Goal: Information Seeking & Learning: Check status

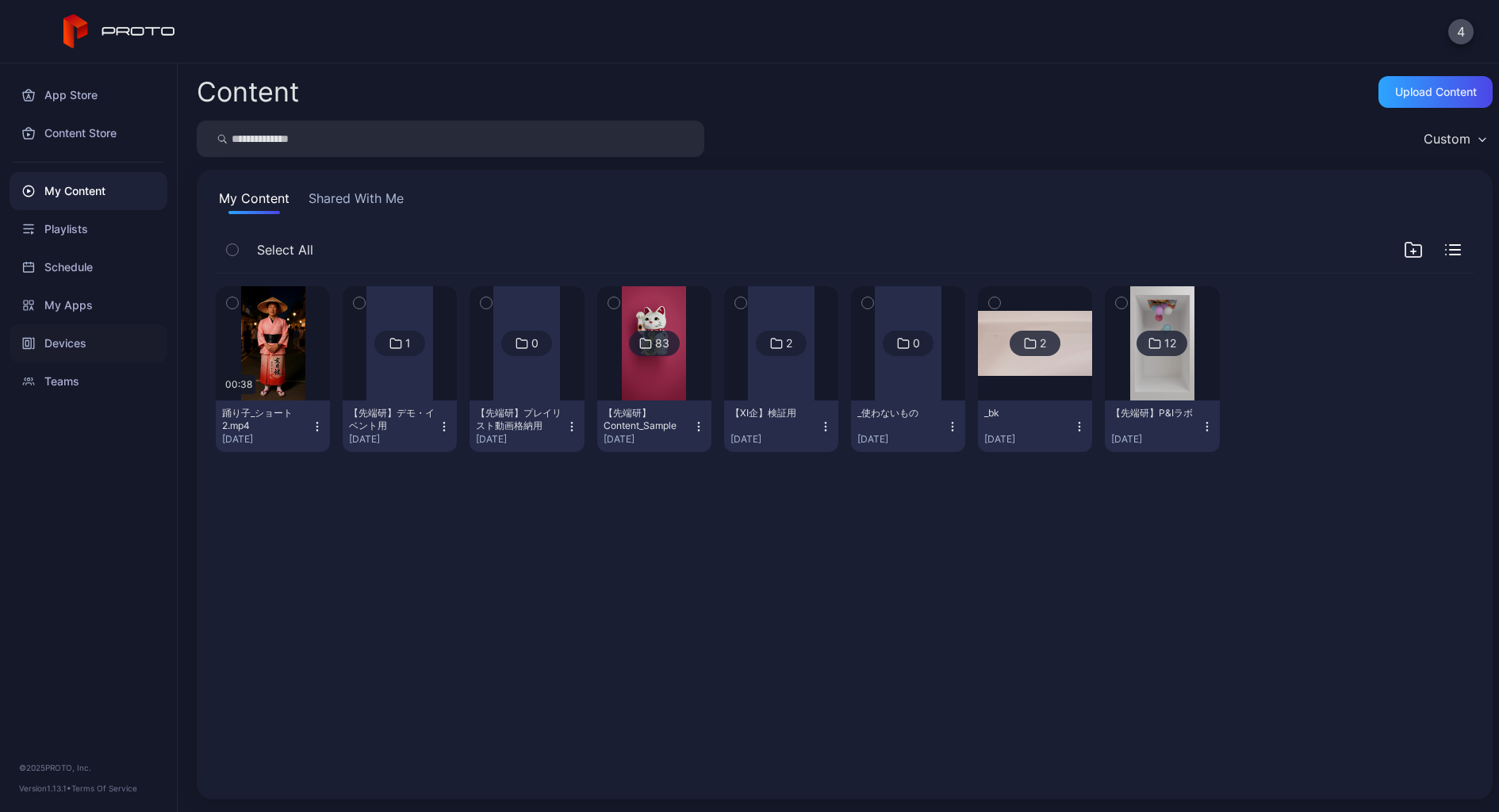
click at [84, 334] on div "Devices" at bounding box center [88, 343] width 158 height 38
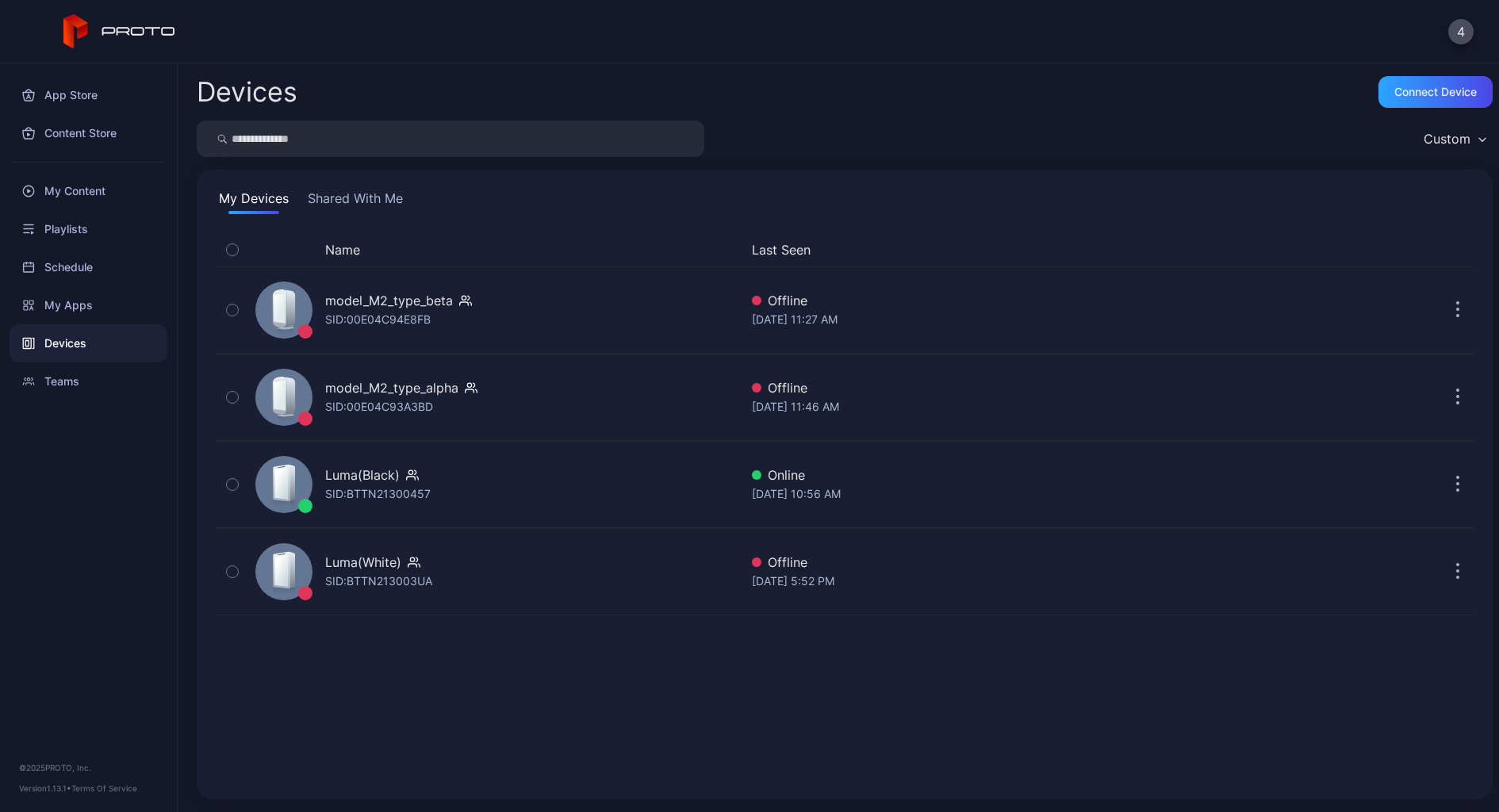
click at [346, 201] on button "Shared With Me" at bounding box center [355, 201] width 102 height 26
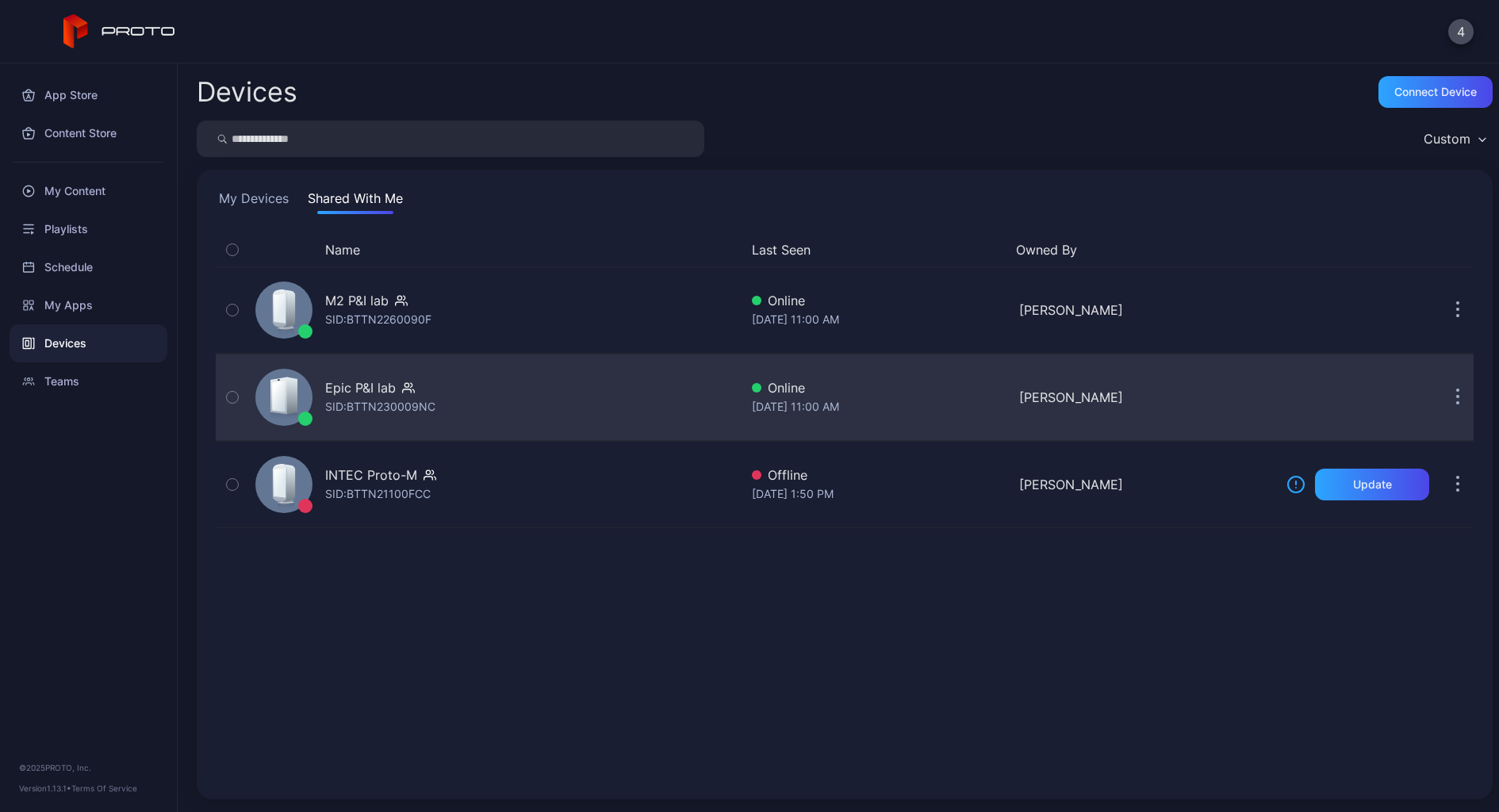
click at [444, 398] on div "Epic P&I lab SID: BTTN230009NC" at bounding box center [494, 398] width 491 height 80
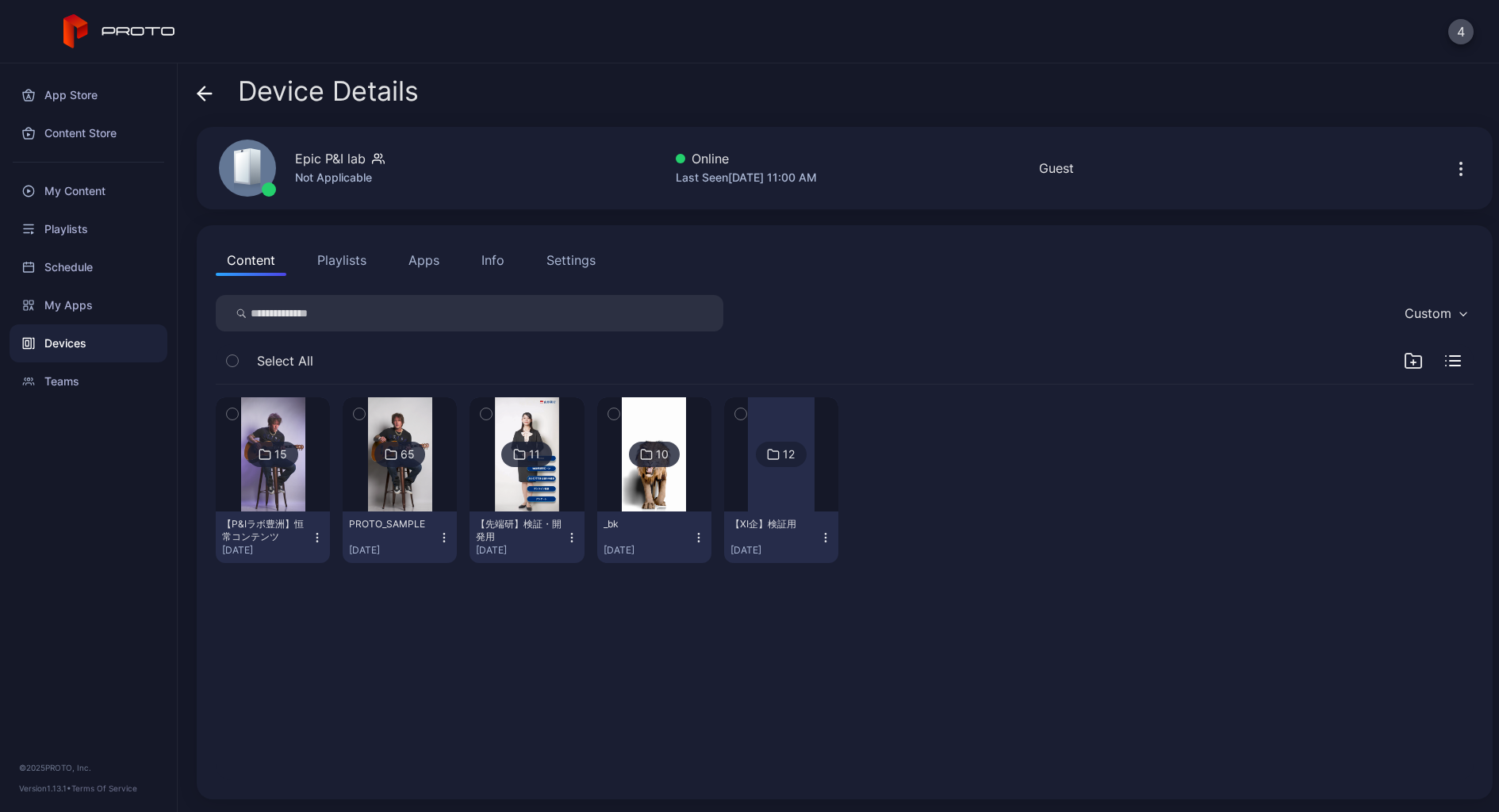
click at [279, 534] on div "【P&Iラボ豊洲】恒常コンテンツ" at bounding box center [265, 530] width 88 height 26
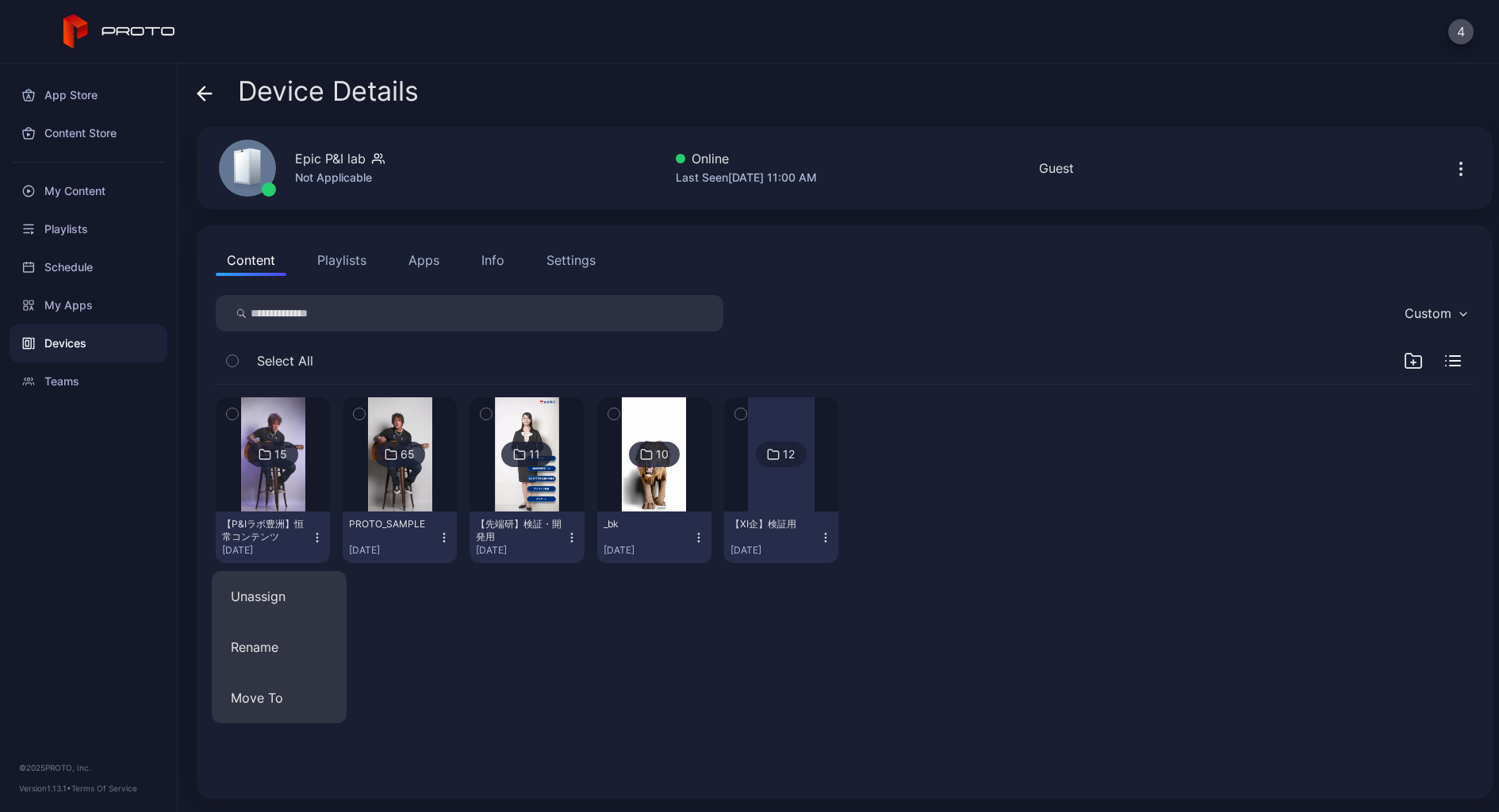
click at [266, 491] on img at bounding box center [273, 454] width 65 height 114
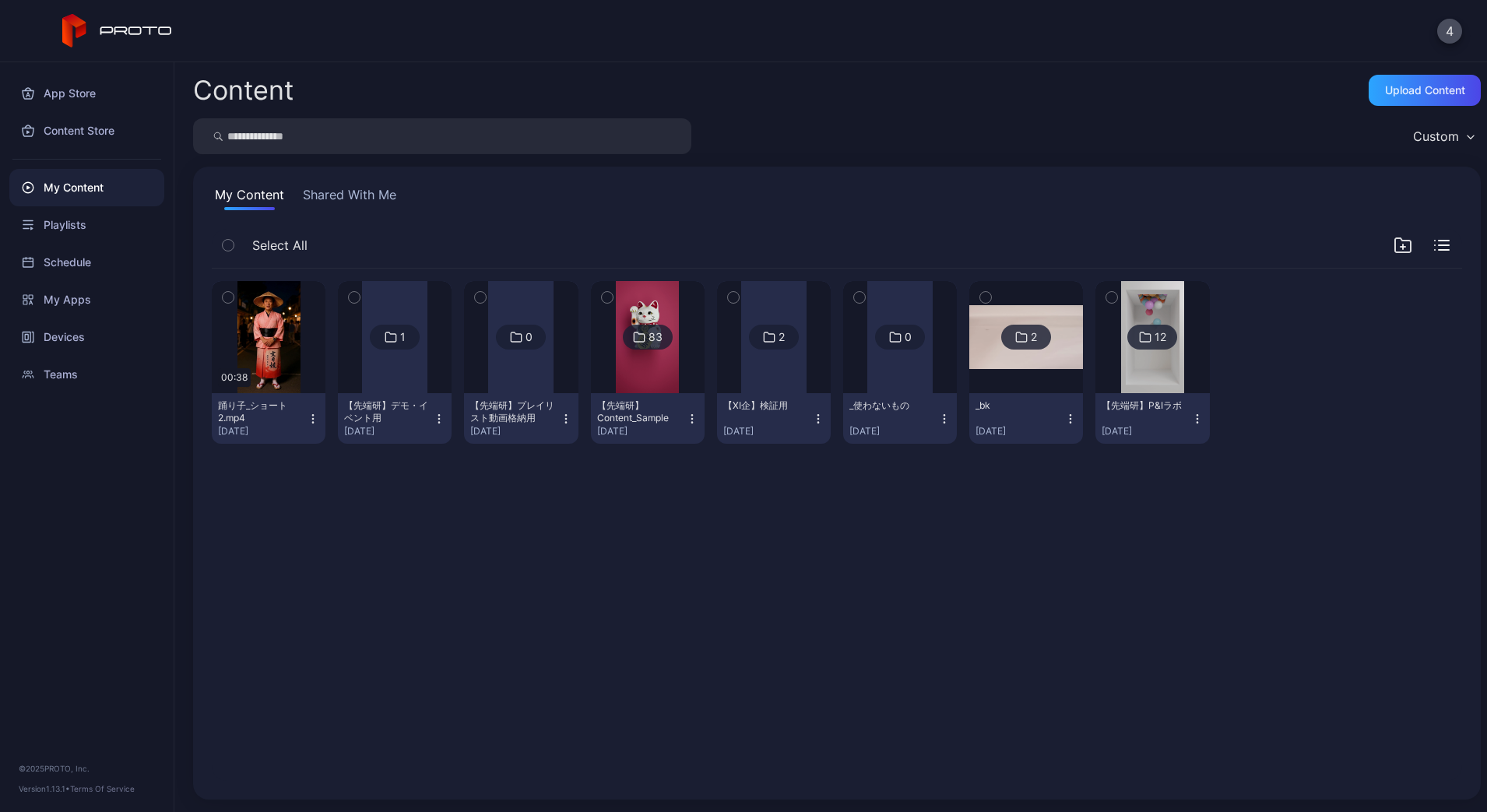
click at [1217, 18] on div "4" at bounding box center [744, 31] width 1487 height 62
click at [46, 341] on div "Devices" at bounding box center [87, 337] width 155 height 37
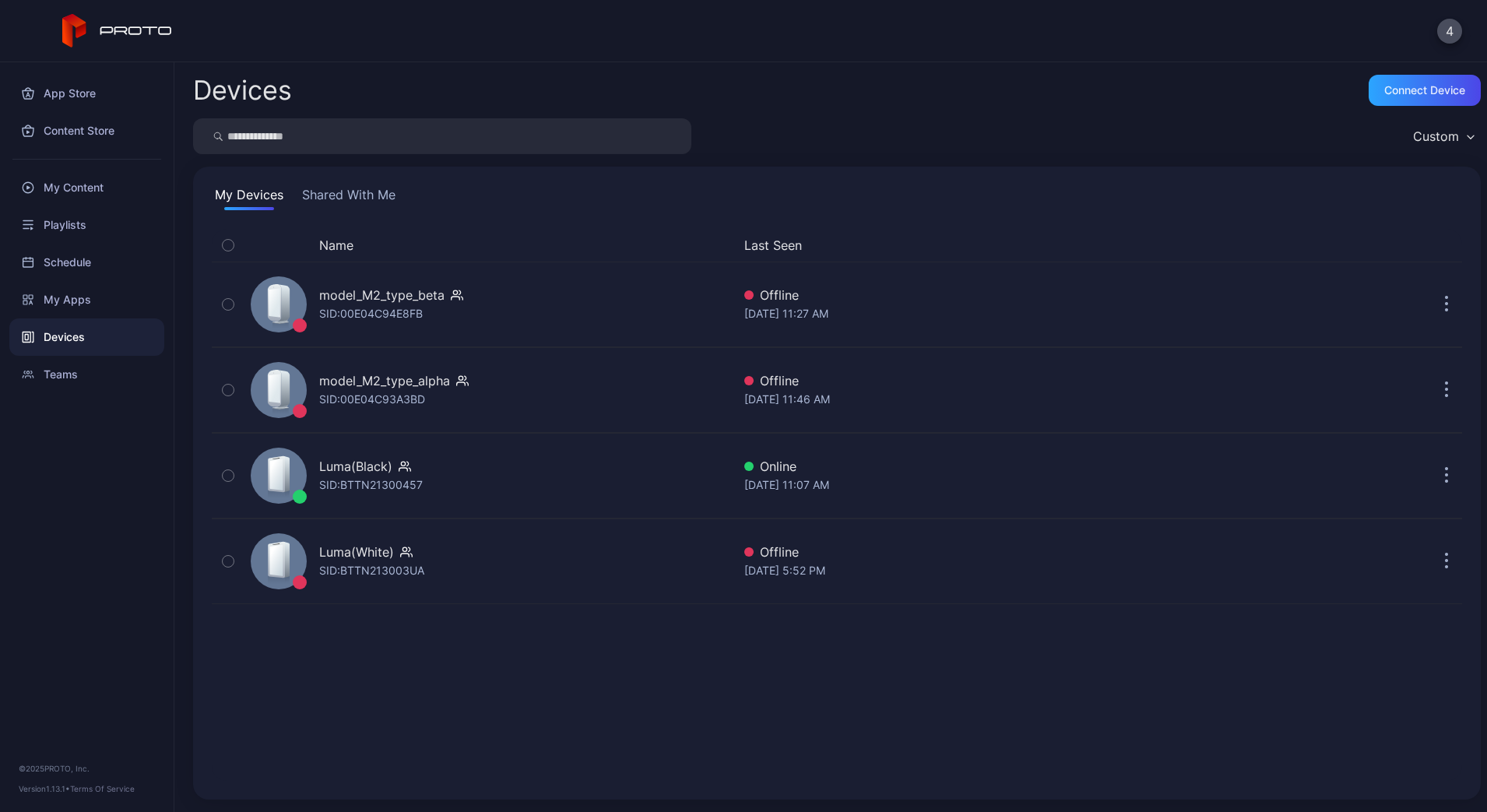
click at [349, 205] on button "Shared With Me" at bounding box center [349, 198] width 100 height 25
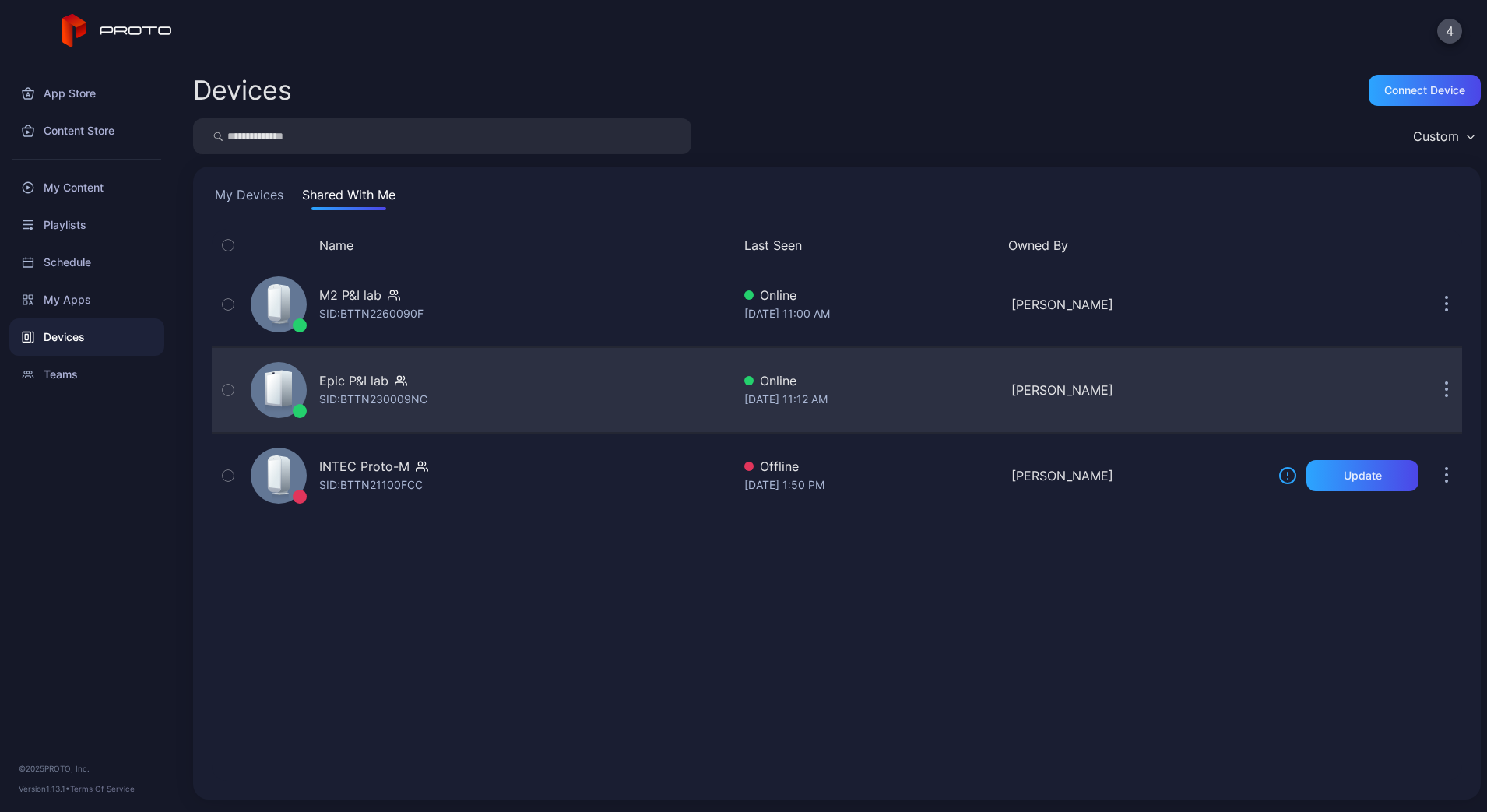
click at [416, 360] on div "Epic P&I lab SID: BTTN230009NC" at bounding box center [488, 390] width 488 height 78
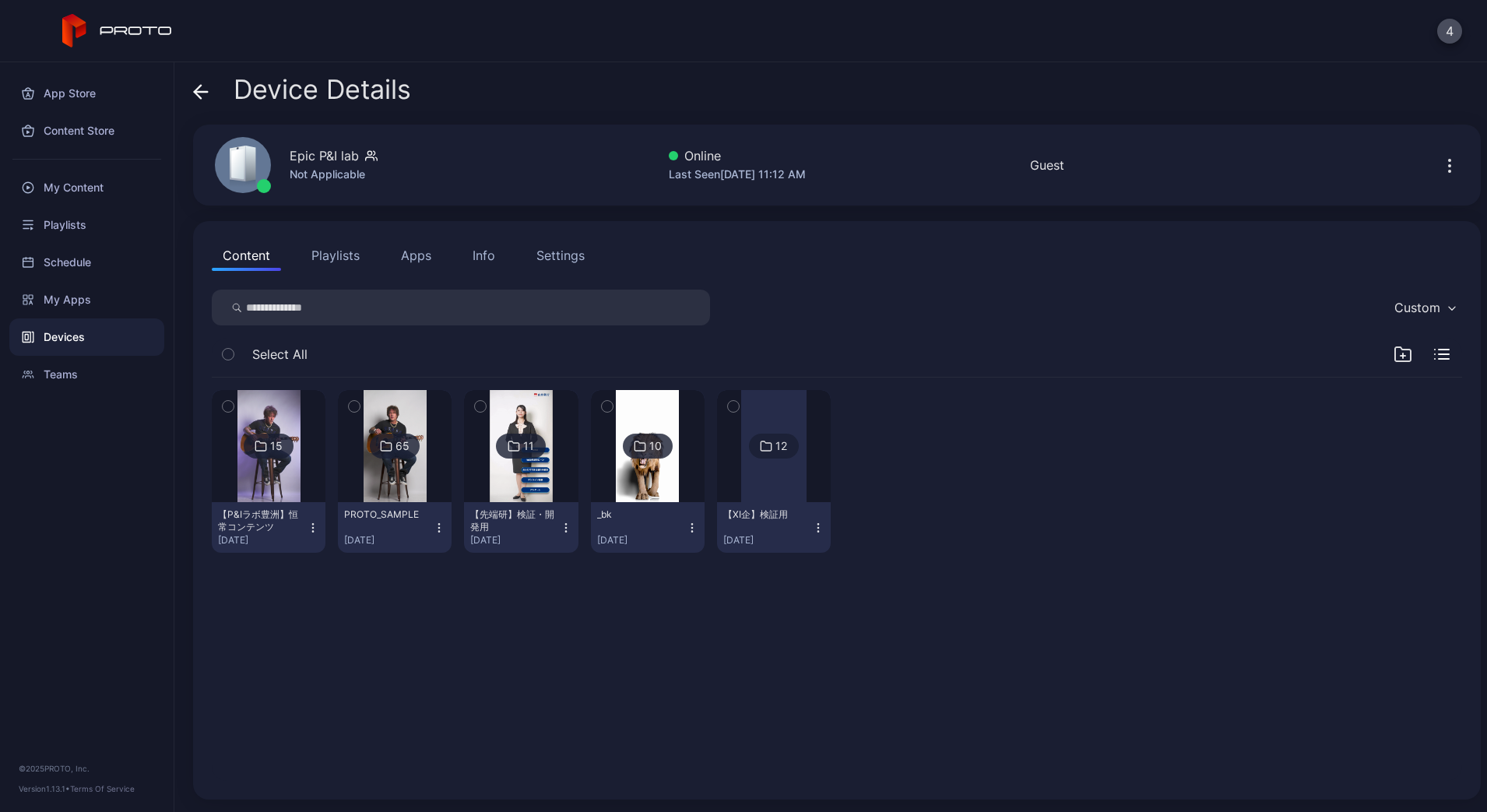
click at [267, 519] on div "【P&Iラボ豊洲】恒常コンテンツ" at bounding box center [260, 521] width 86 height 25
click at [274, 477] on img at bounding box center [269, 446] width 63 height 112
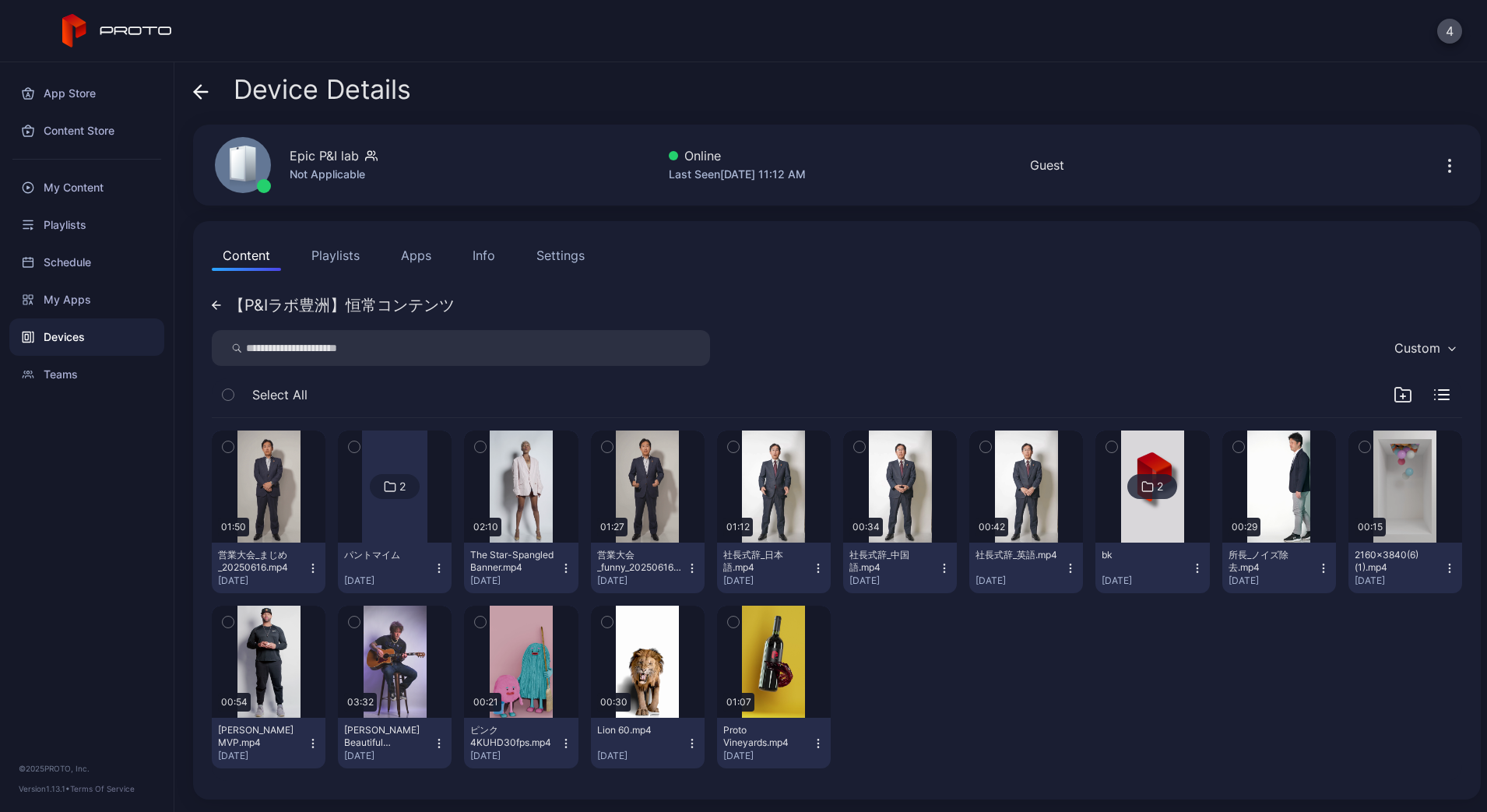
click at [789, 169] on div "Last Seen [DATE] 11:12 AM" at bounding box center [737, 174] width 137 height 19
drag, startPoint x: 789, startPoint y: 169, endPoint x: 800, endPoint y: 79, distance: 90.7
click at [800, 79] on div "Device Details" at bounding box center [837, 93] width 1287 height 37
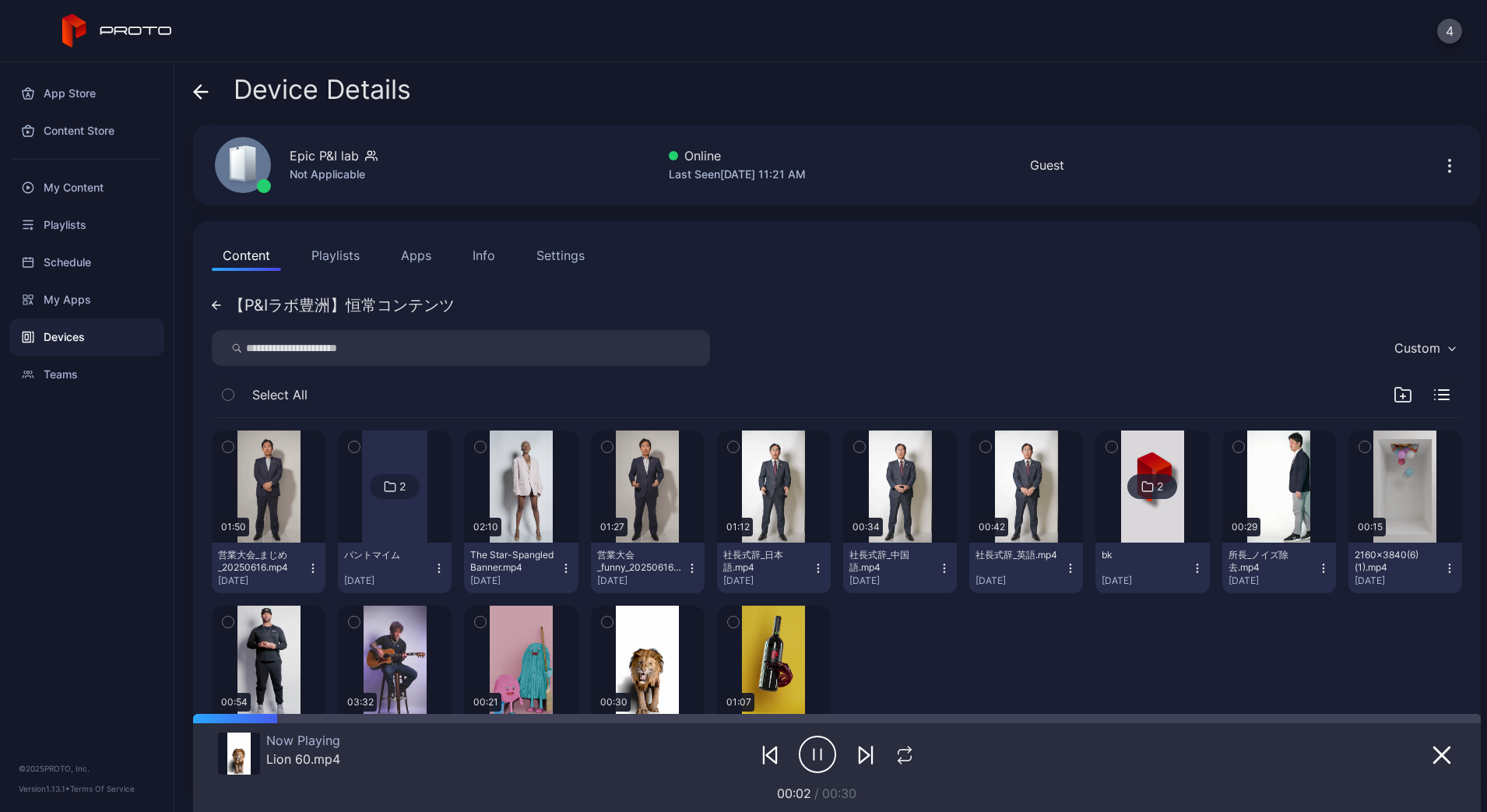
click at [206, 85] on icon at bounding box center [201, 92] width 16 height 16
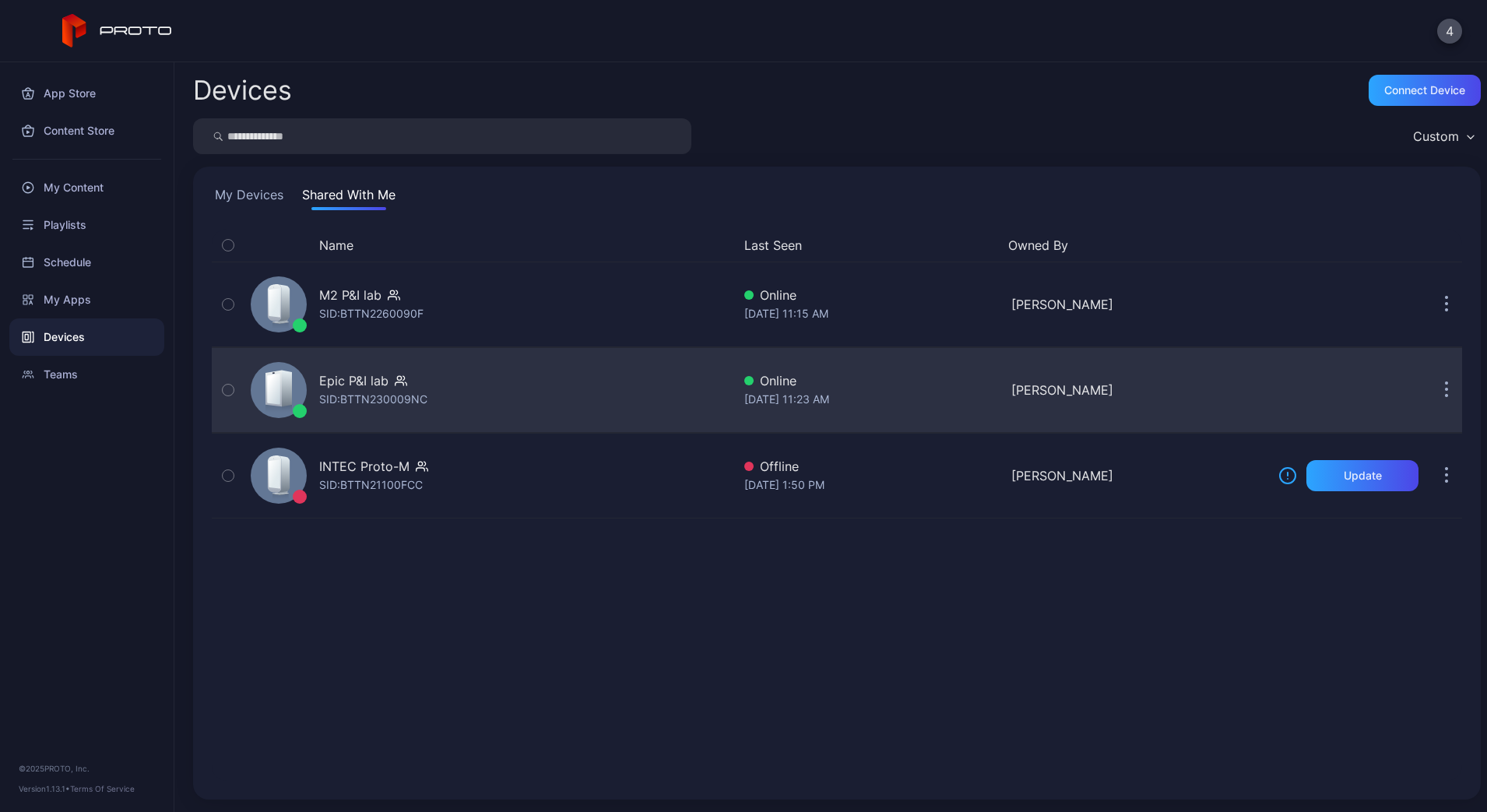
click at [375, 363] on div "Epic P&I lab SID: BTTN230009NC" at bounding box center [488, 390] width 488 height 78
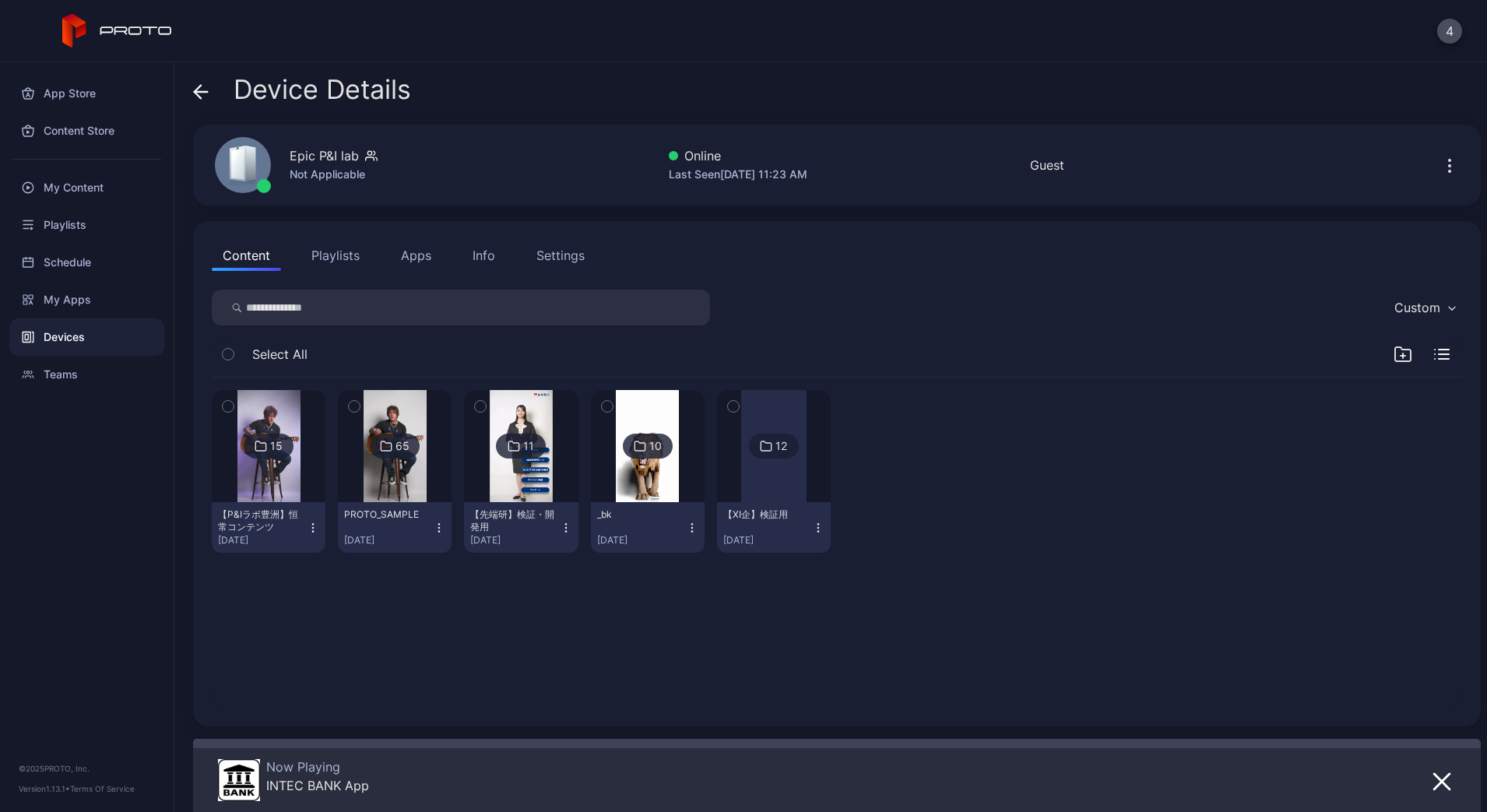
click at [284, 527] on div "【P&Iラボ豊洲】恒常コンテンツ" at bounding box center [260, 521] width 86 height 25
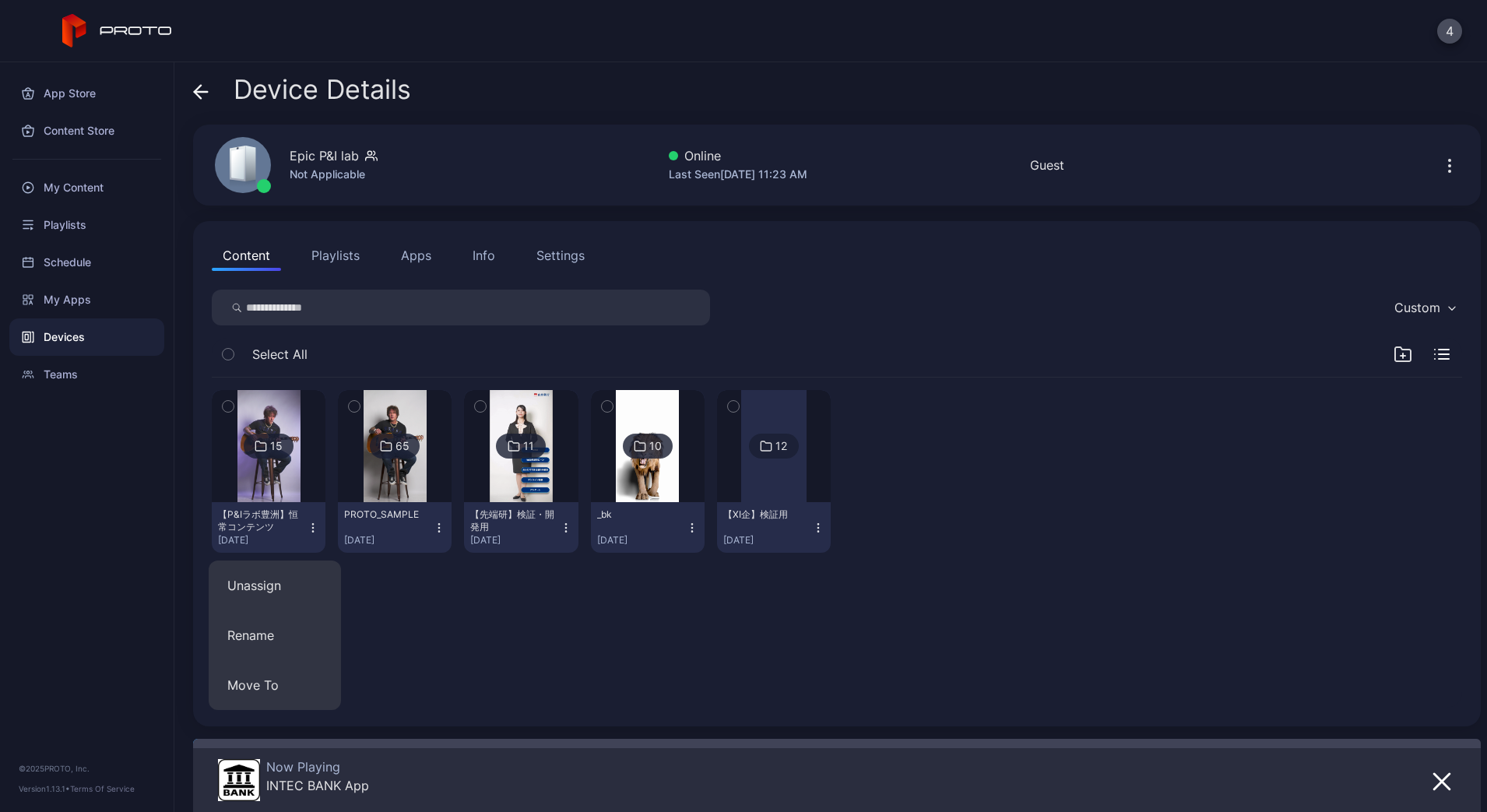
click at [273, 505] on button "【P&Iラボ豊洲】恒常コンテンツ [DATE]" at bounding box center [268, 527] width 114 height 50
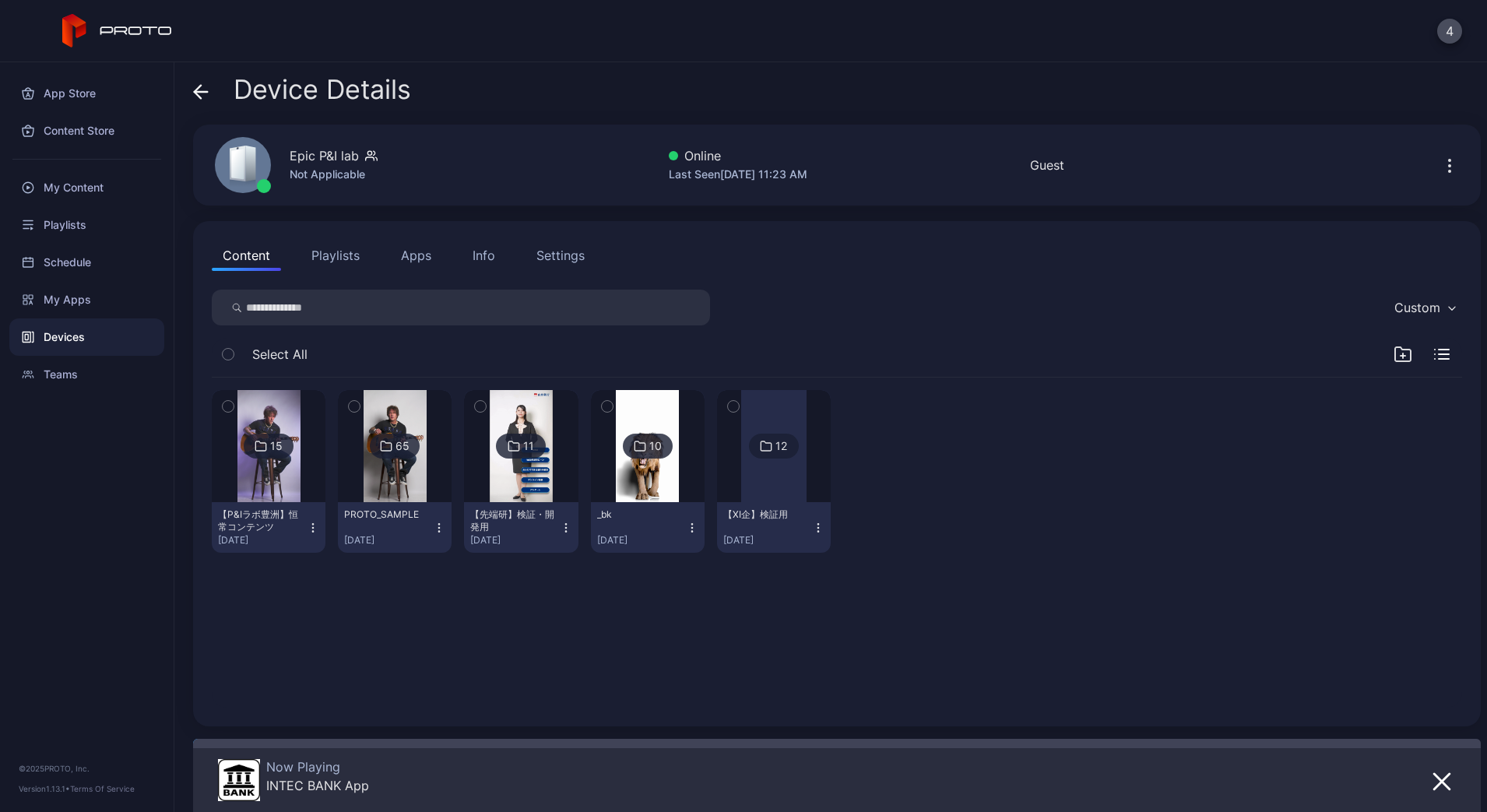
click at [272, 476] on img at bounding box center [269, 446] width 63 height 112
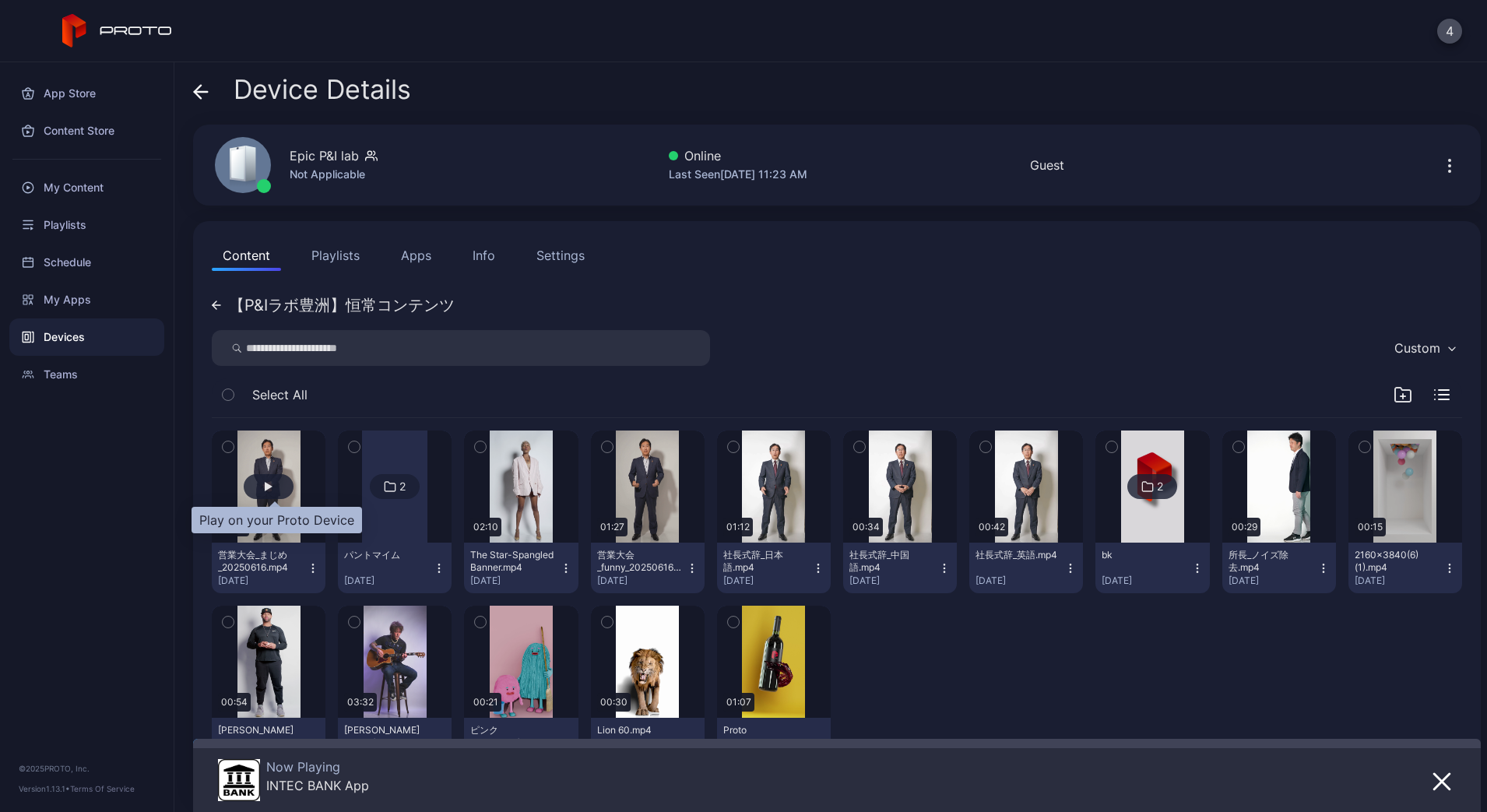
click at [272, 489] on div "button" at bounding box center [268, 486] width 8 height 10
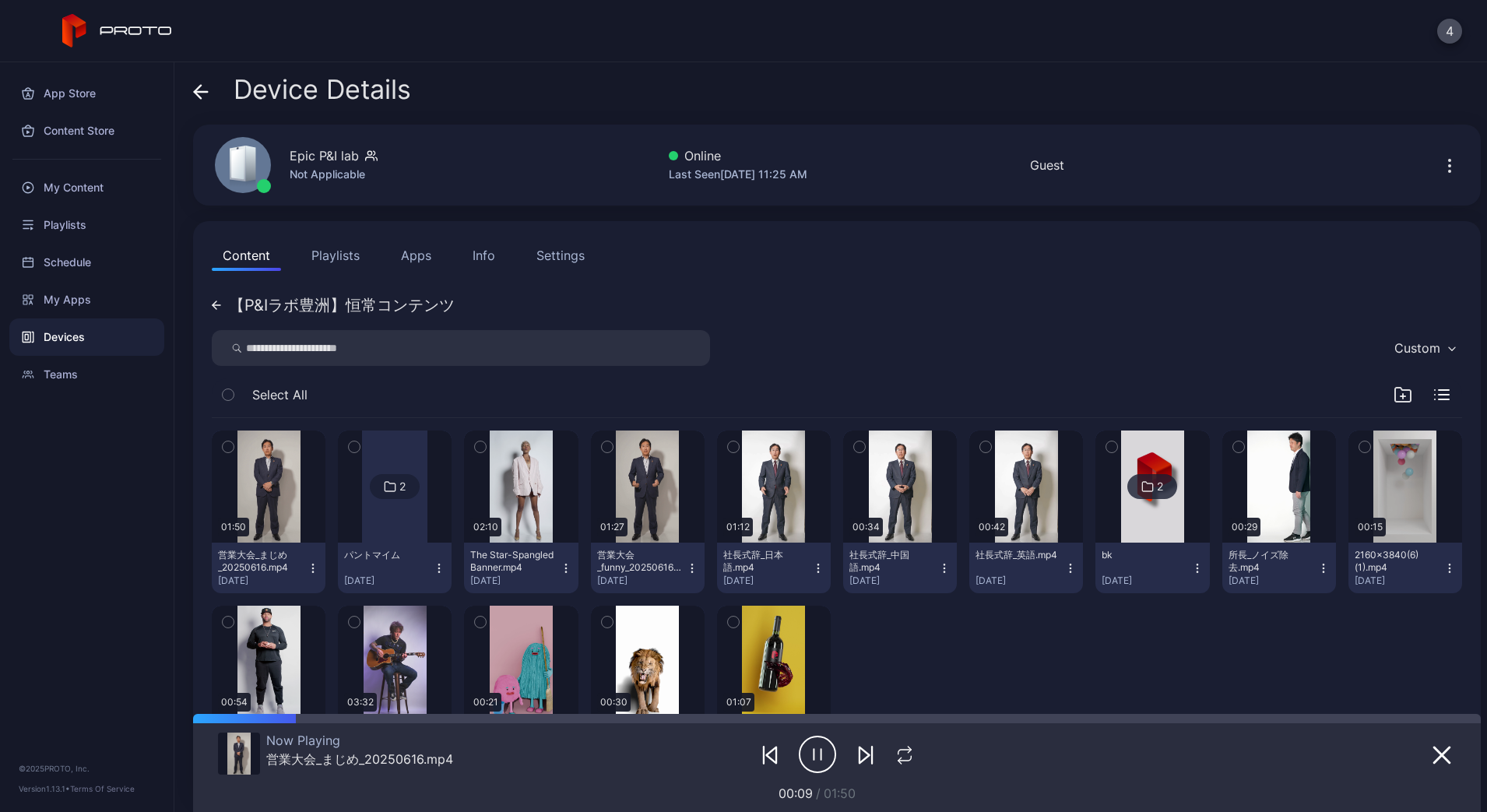
scroll to position [98, 0]
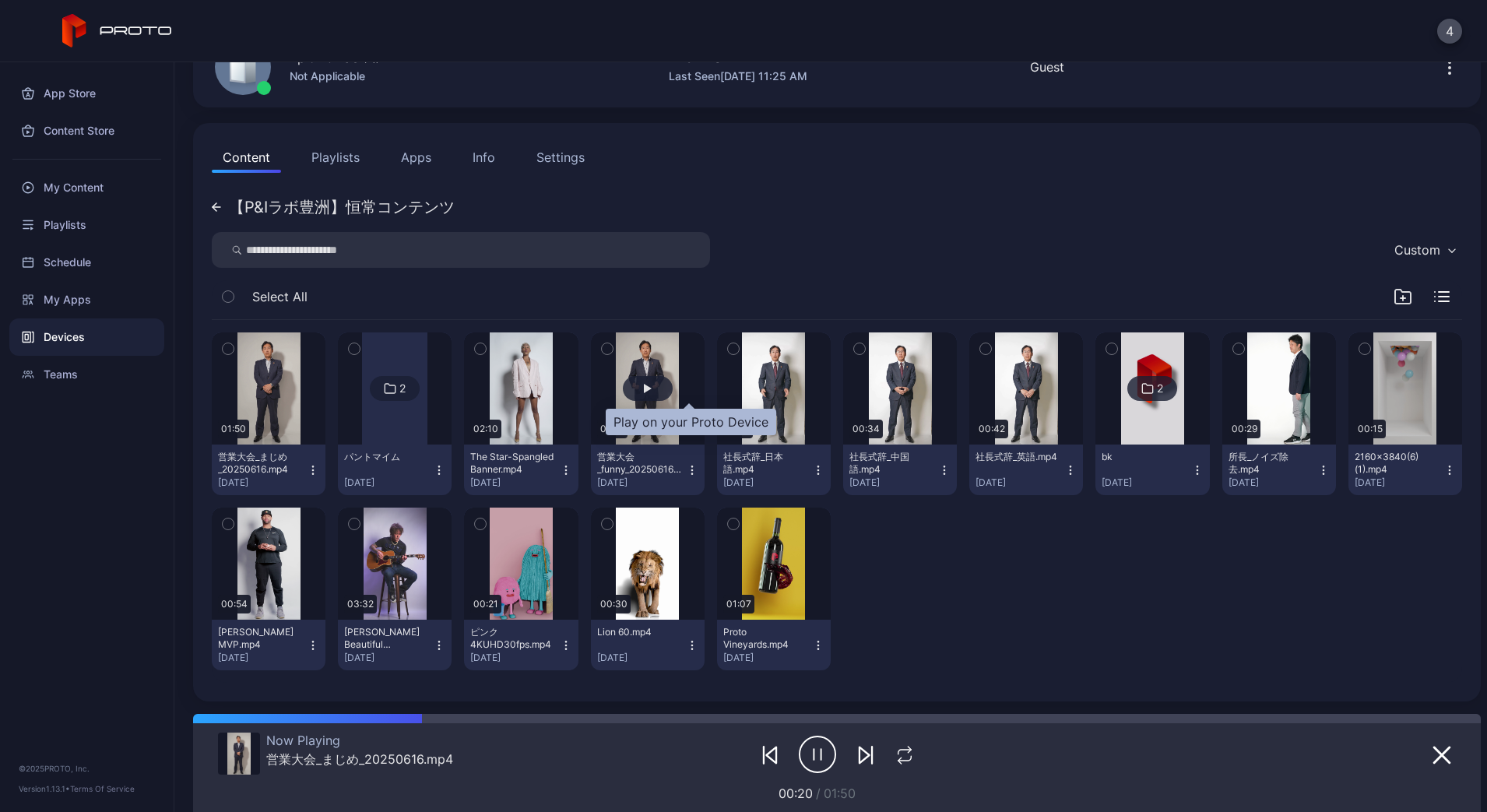
click at [652, 384] on div "button" at bounding box center [647, 388] width 8 height 10
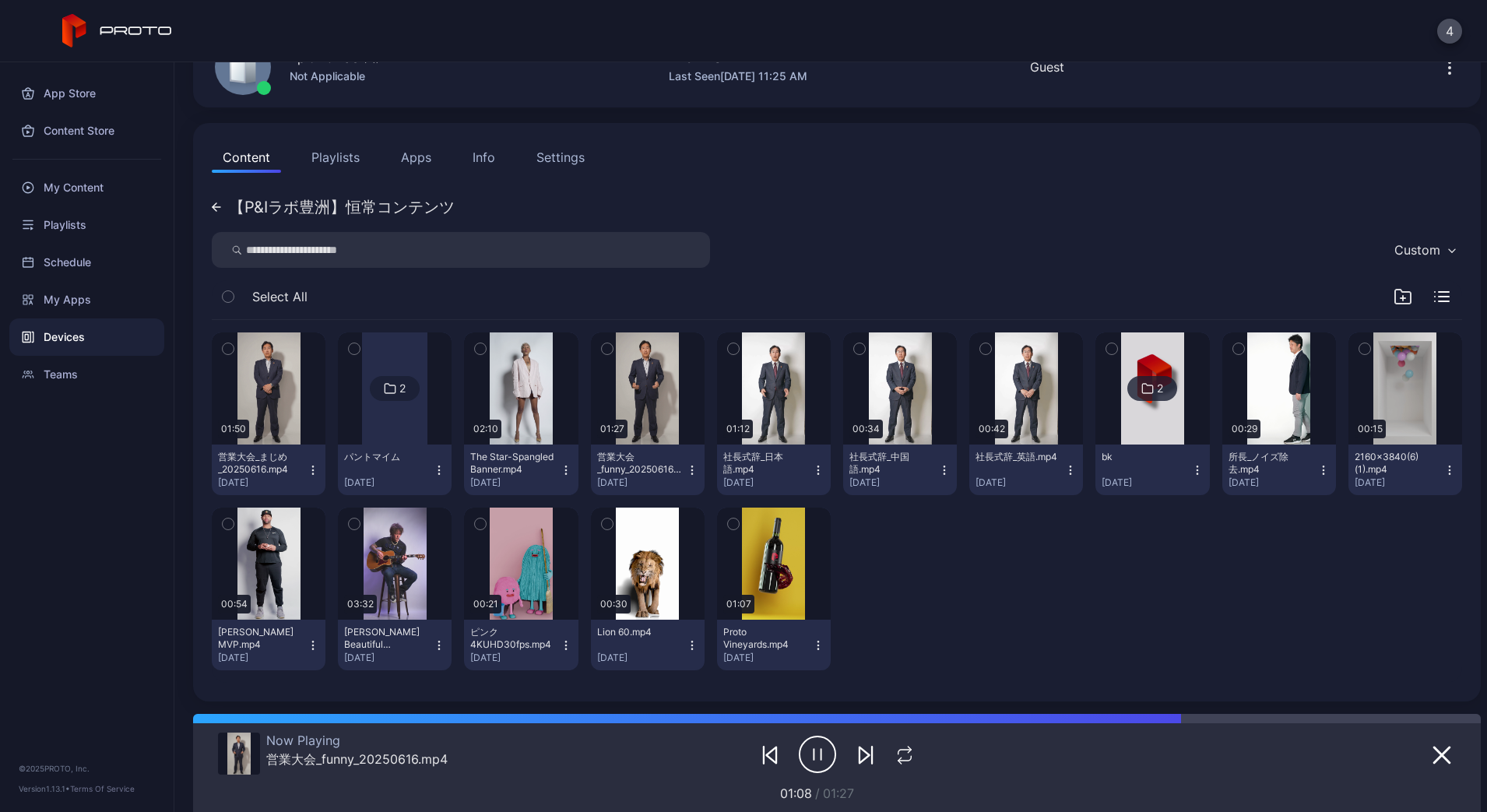
click at [807, 746] on icon "button" at bounding box center [817, 754] width 37 height 39
click at [1432, 761] on icon "button" at bounding box center [1442, 756] width 19 height 19
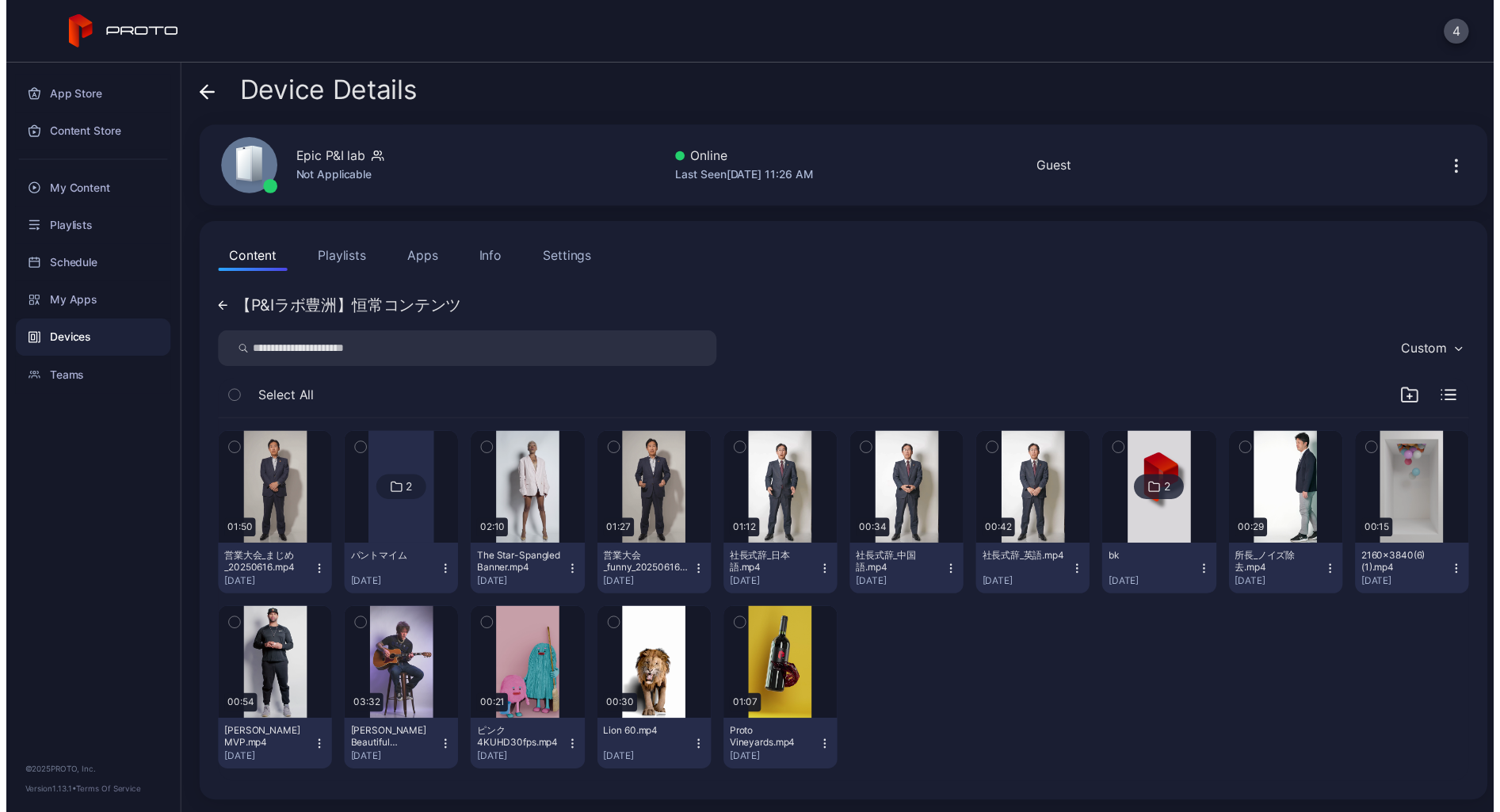
scroll to position [0, 0]
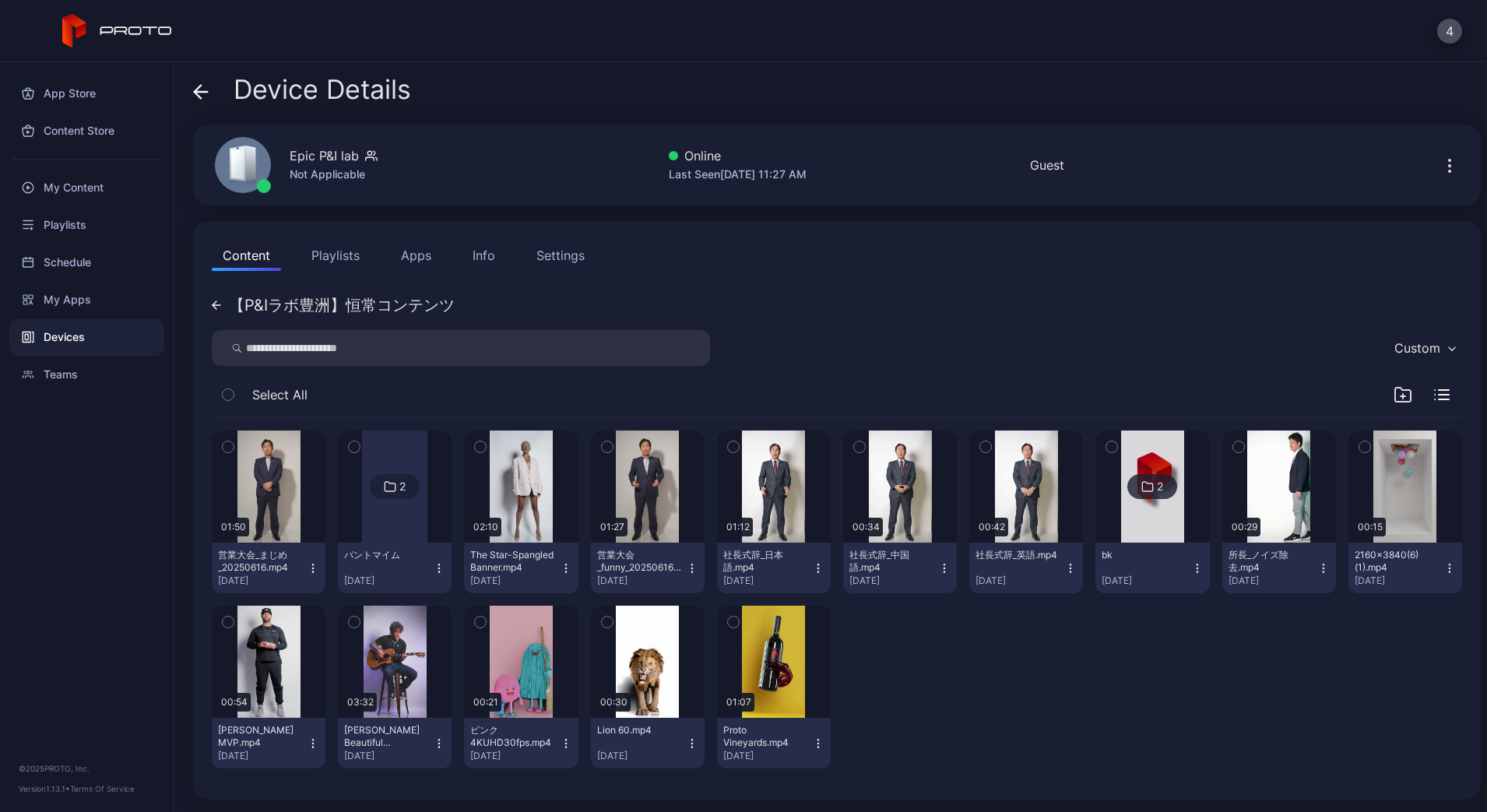
click at [1020, 38] on div "4" at bounding box center [744, 31] width 1487 height 62
click at [421, 265] on button "Apps" at bounding box center [416, 255] width 52 height 31
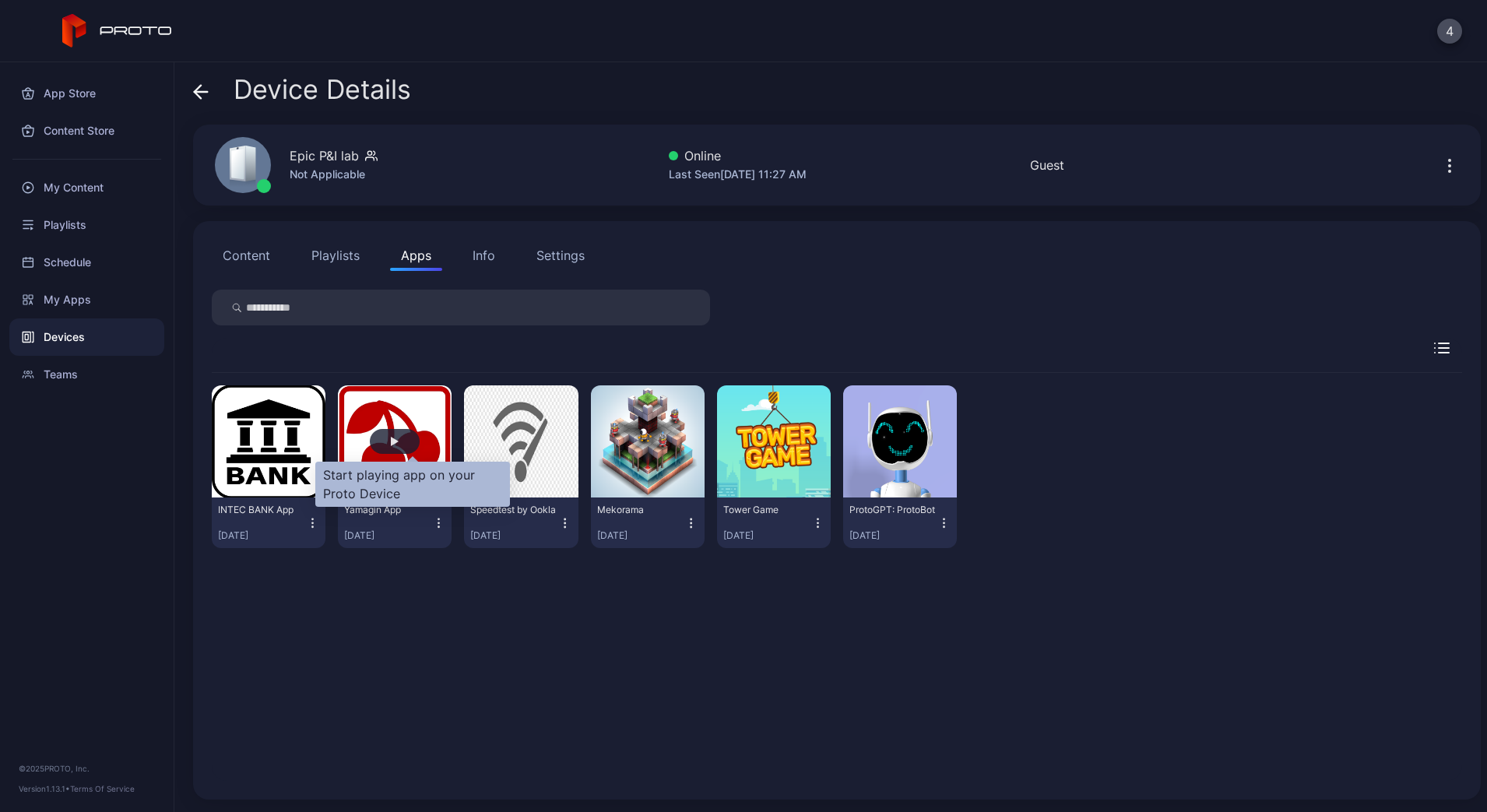
click at [410, 446] on div "button" at bounding box center [394, 441] width 49 height 25
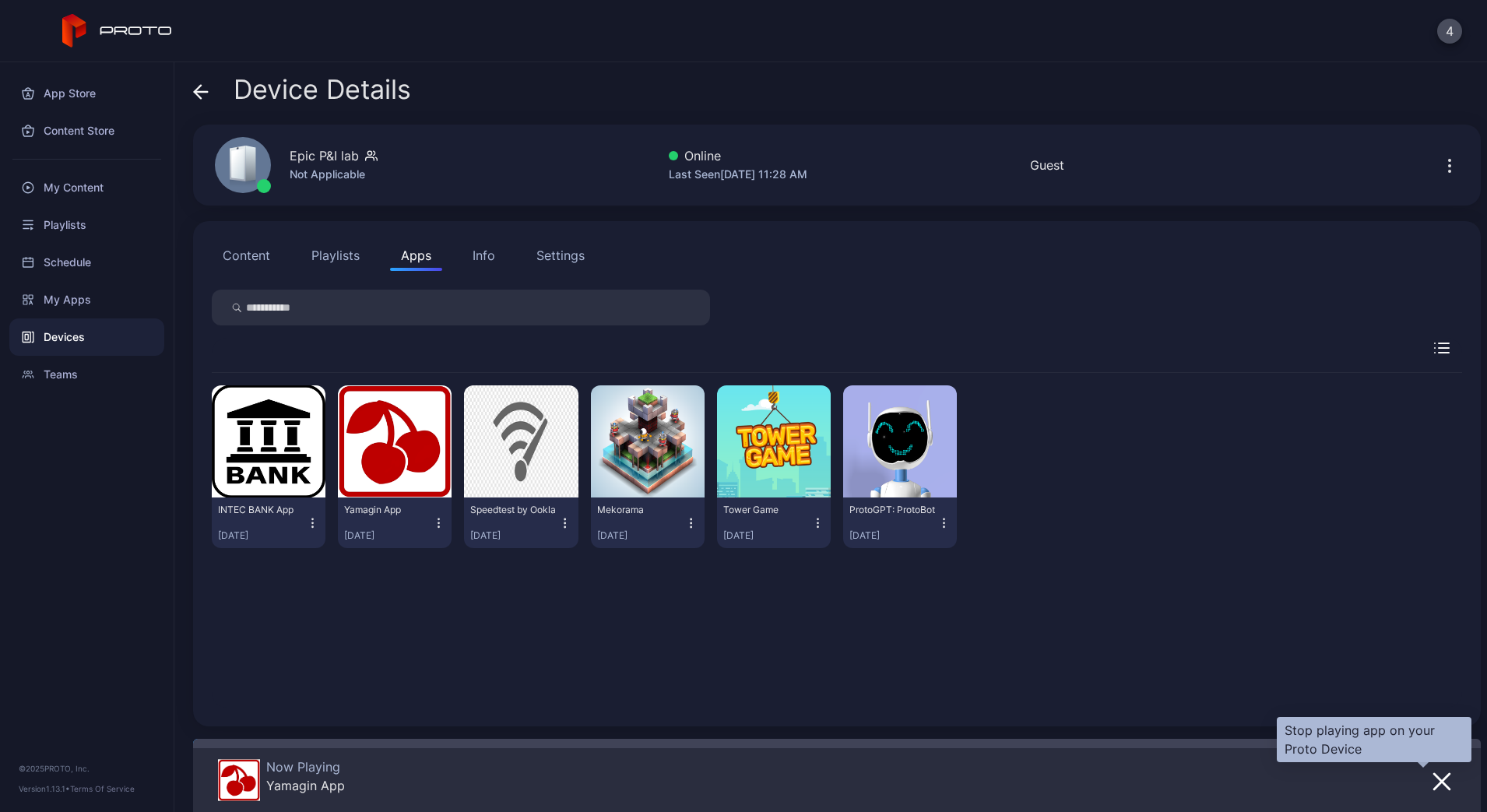
click at [1434, 782] on icon "button" at bounding box center [1442, 782] width 16 height 16
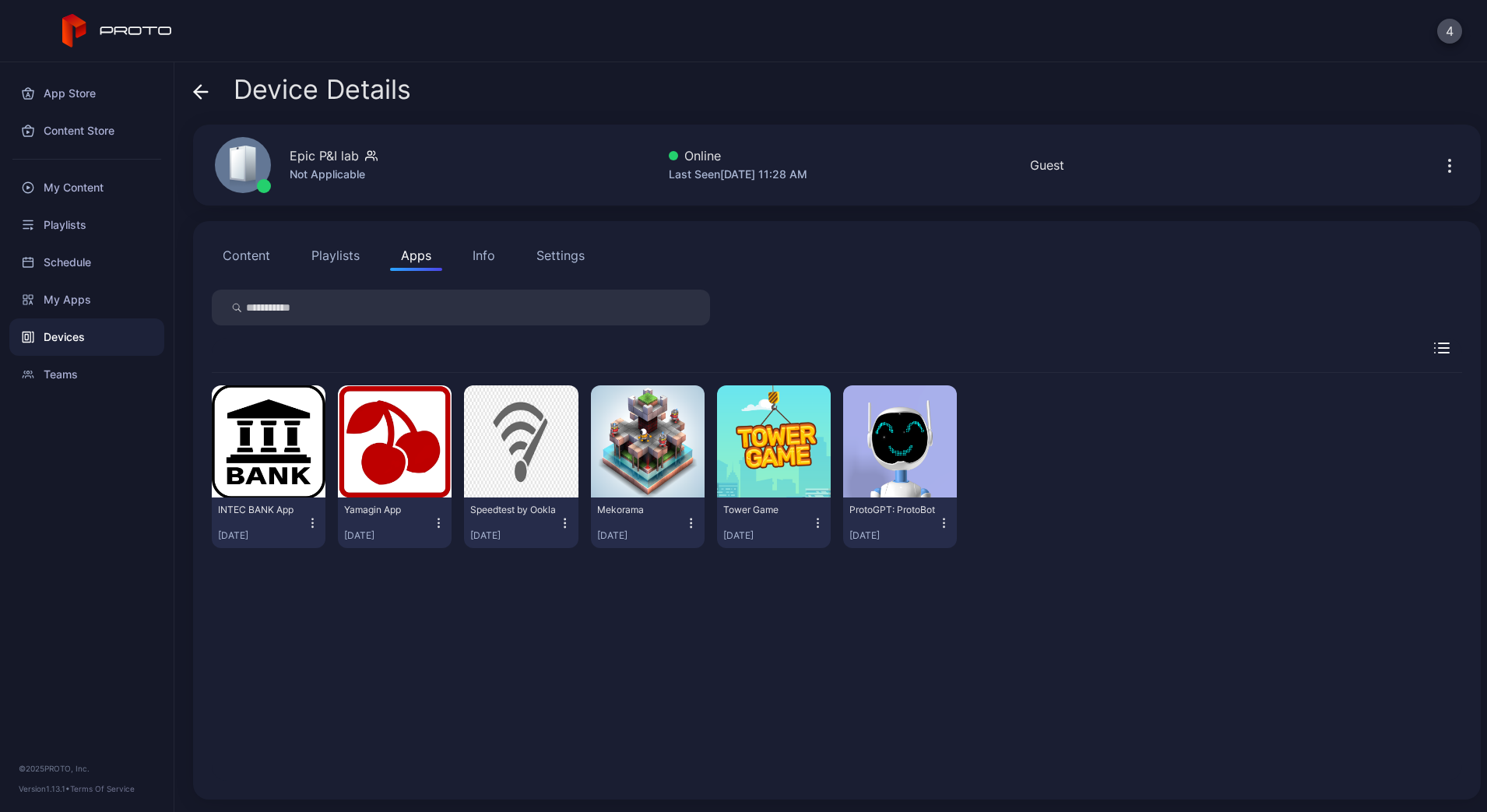
click at [219, 87] on div "Device Details" at bounding box center [302, 93] width 218 height 37
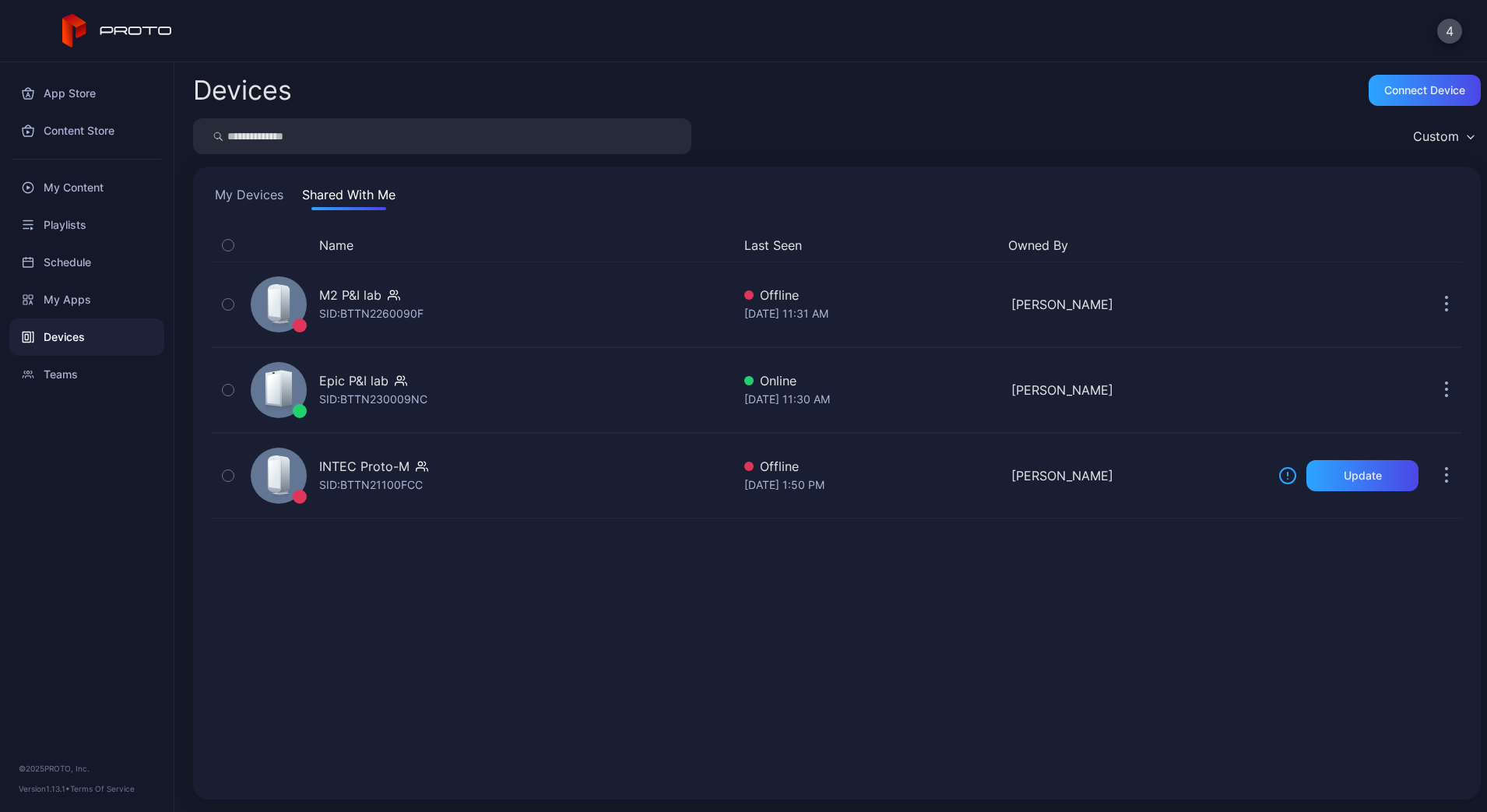
click at [252, 199] on button "My Devices" at bounding box center [249, 198] width 75 height 25
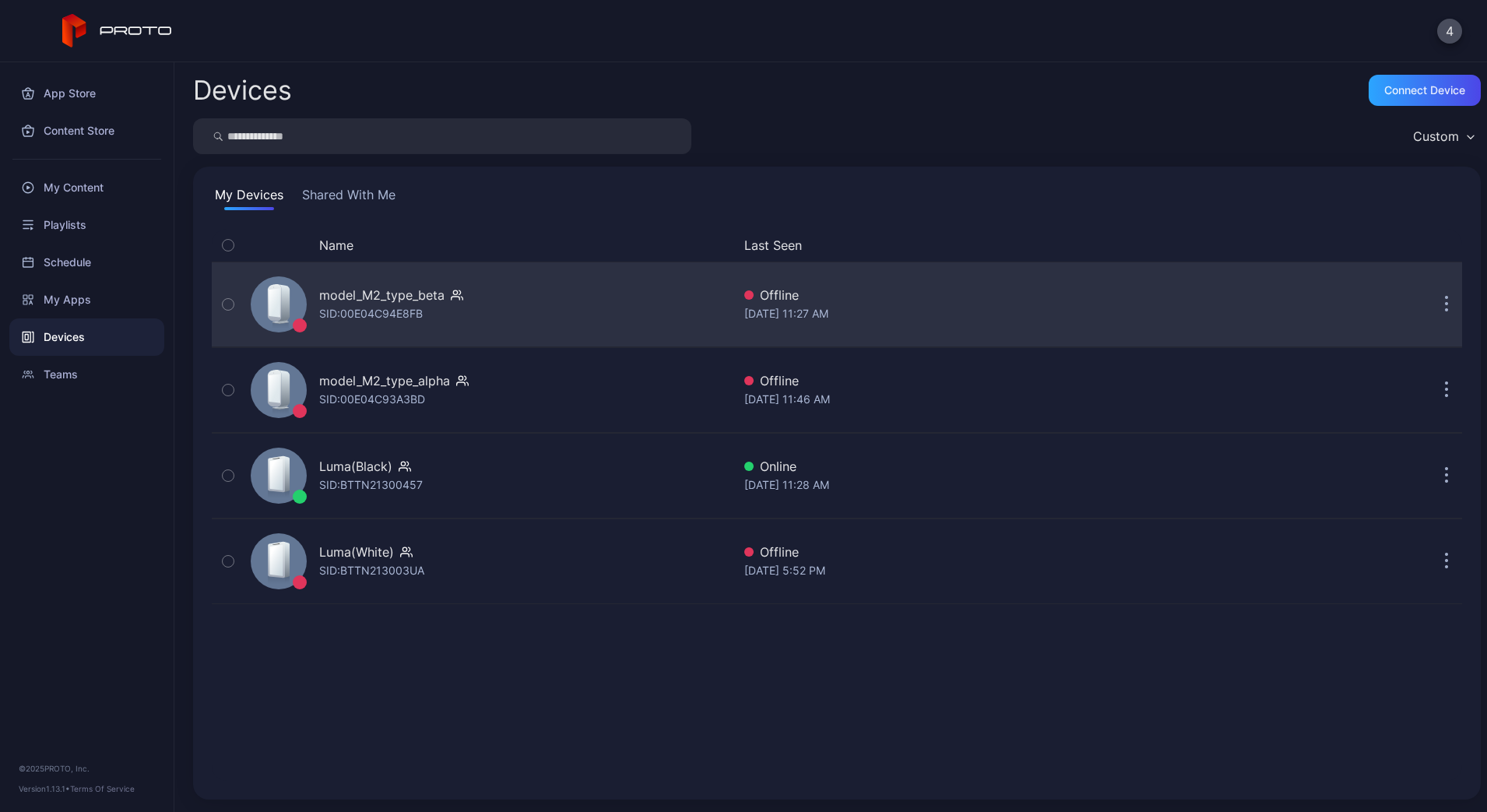
click at [412, 312] on div "SID: 00E04C94E8FB" at bounding box center [370, 314] width 103 height 19
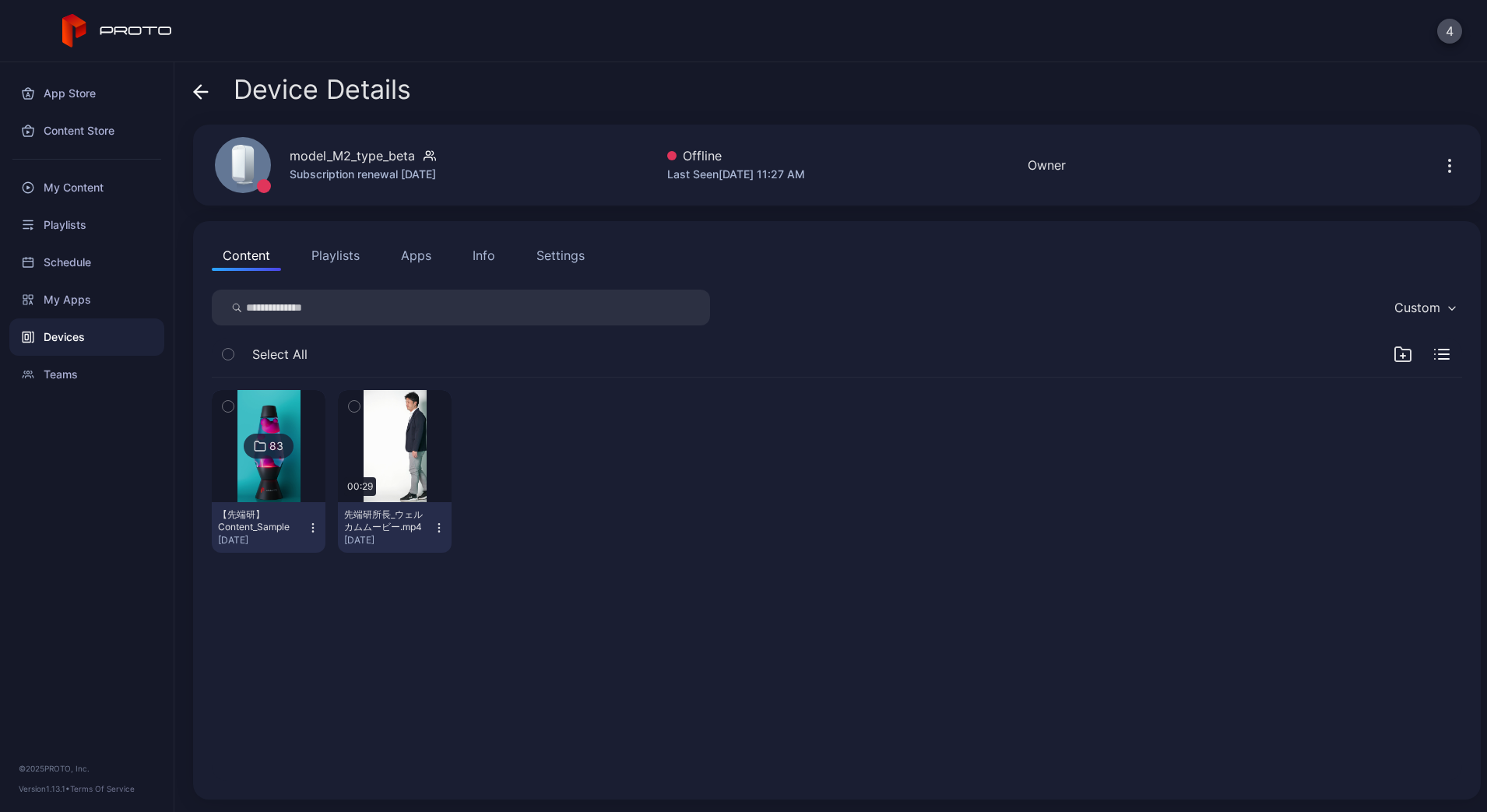
click at [409, 263] on button "Apps" at bounding box center [416, 255] width 52 height 31
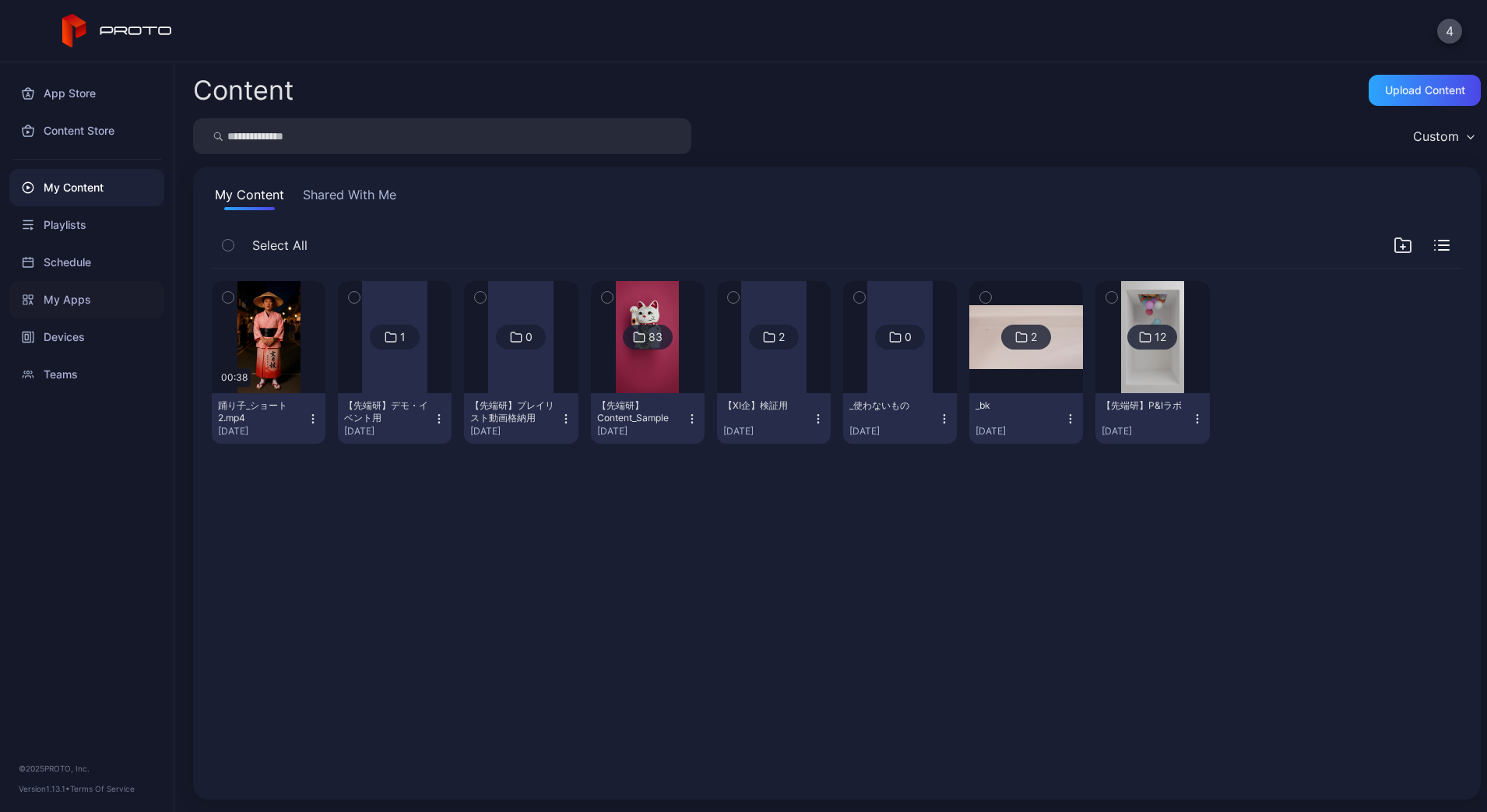
click at [70, 302] on div "My Apps" at bounding box center [87, 299] width 155 height 37
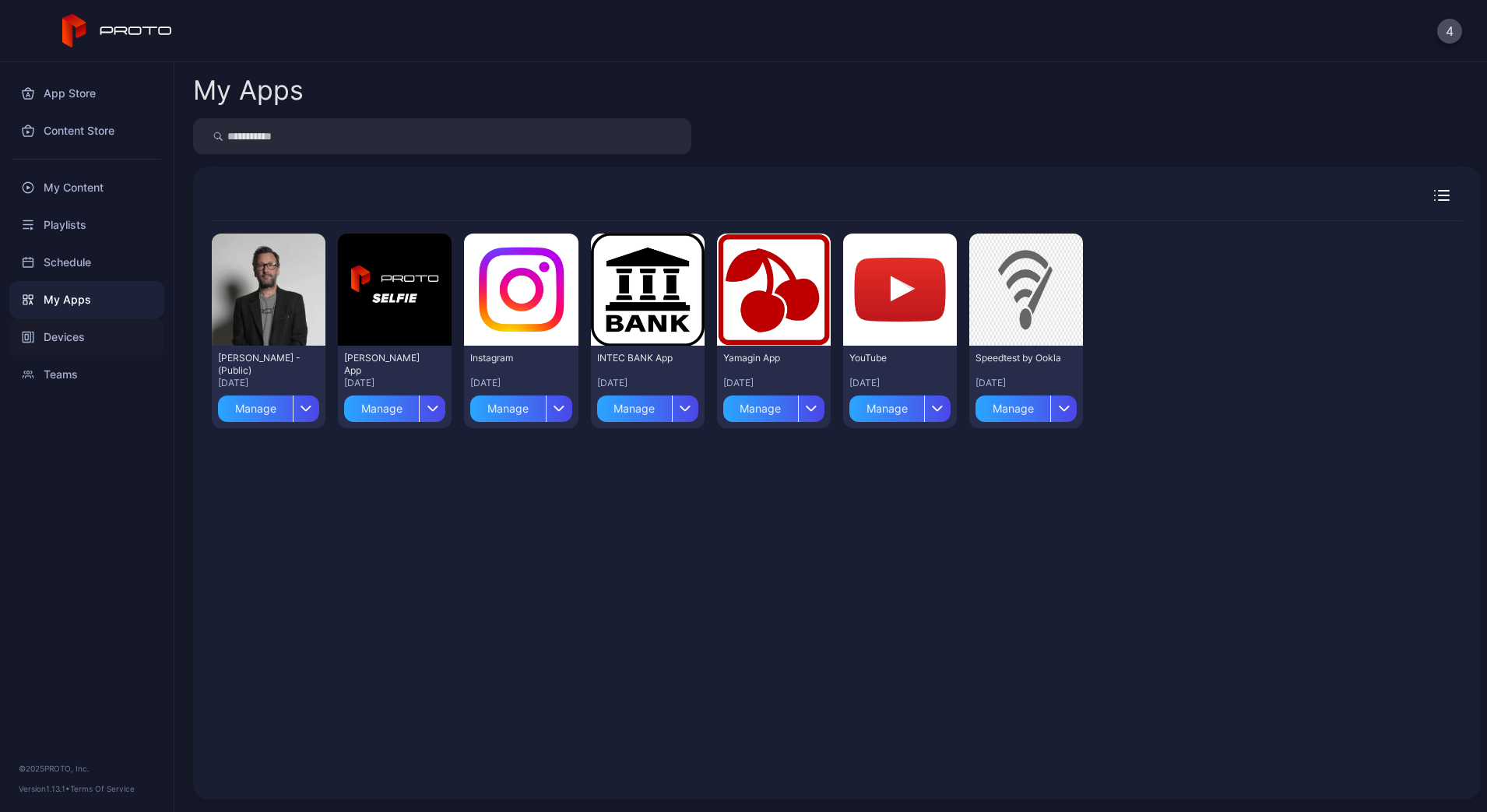
click at [66, 334] on div "Devices" at bounding box center [87, 337] width 155 height 37
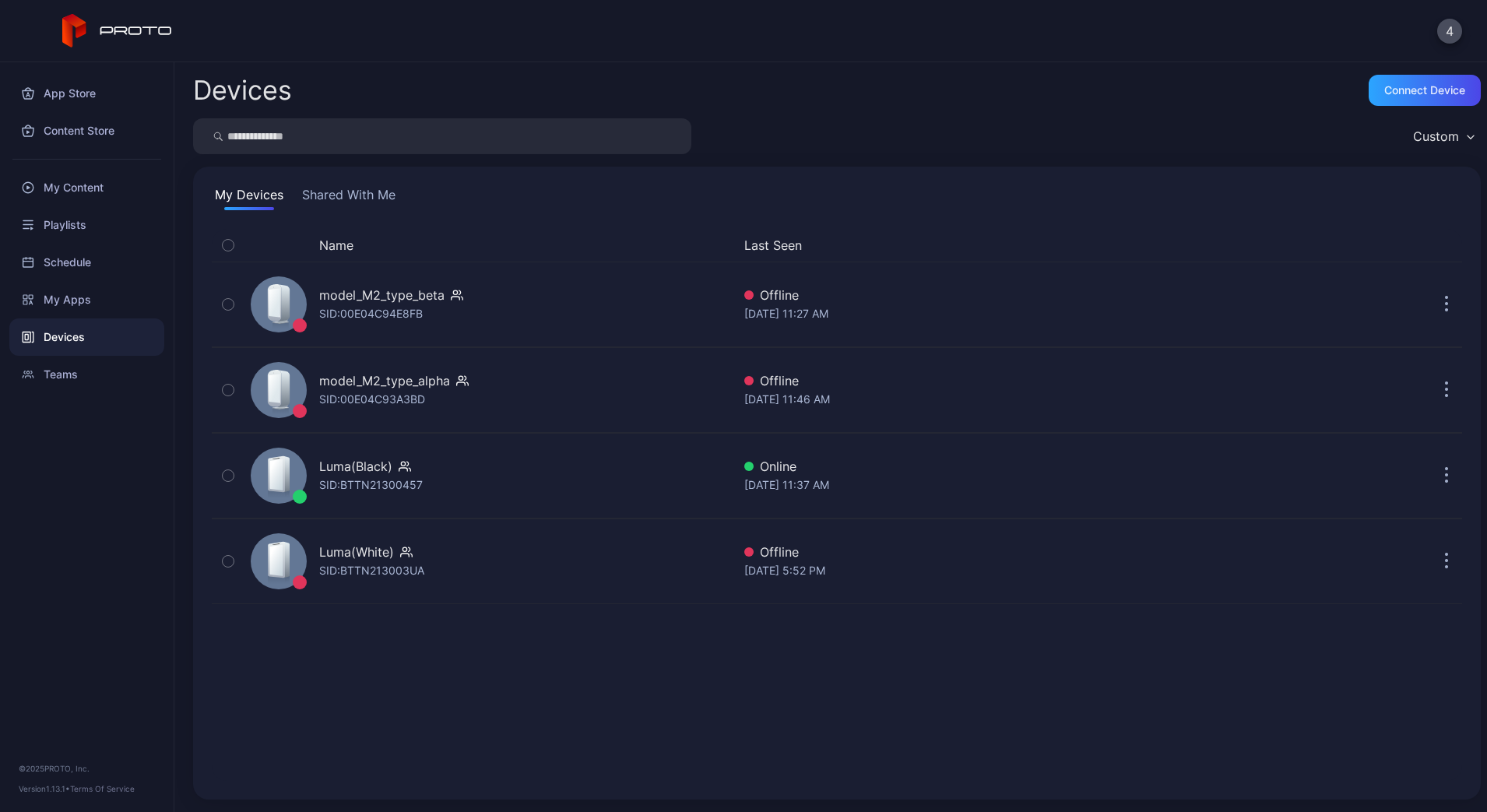
click at [347, 192] on button "Shared With Me" at bounding box center [349, 198] width 100 height 25
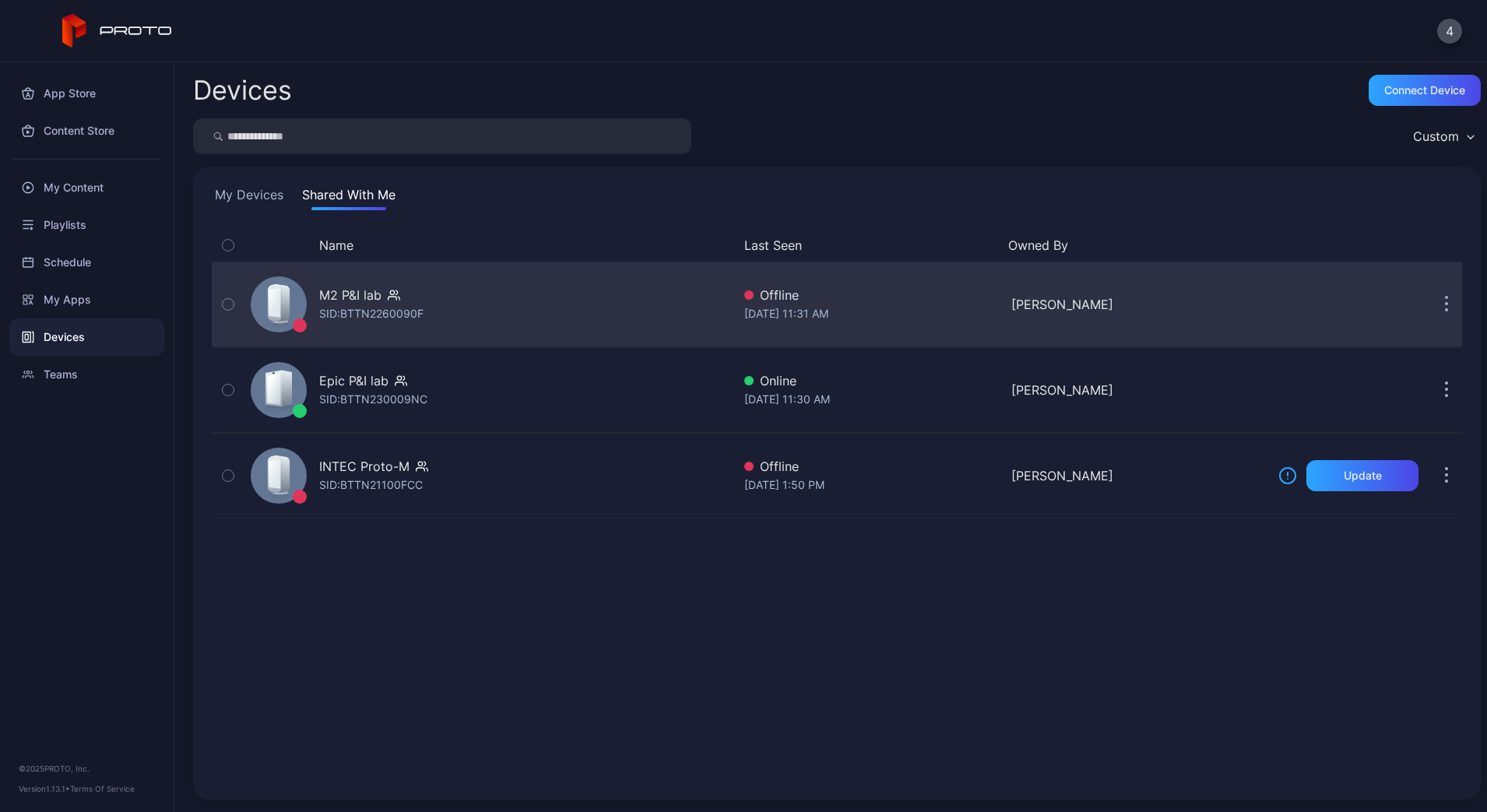
click at [497, 306] on div "M2 P&I lab SID: BTTN2260090F" at bounding box center [488, 304] width 488 height 78
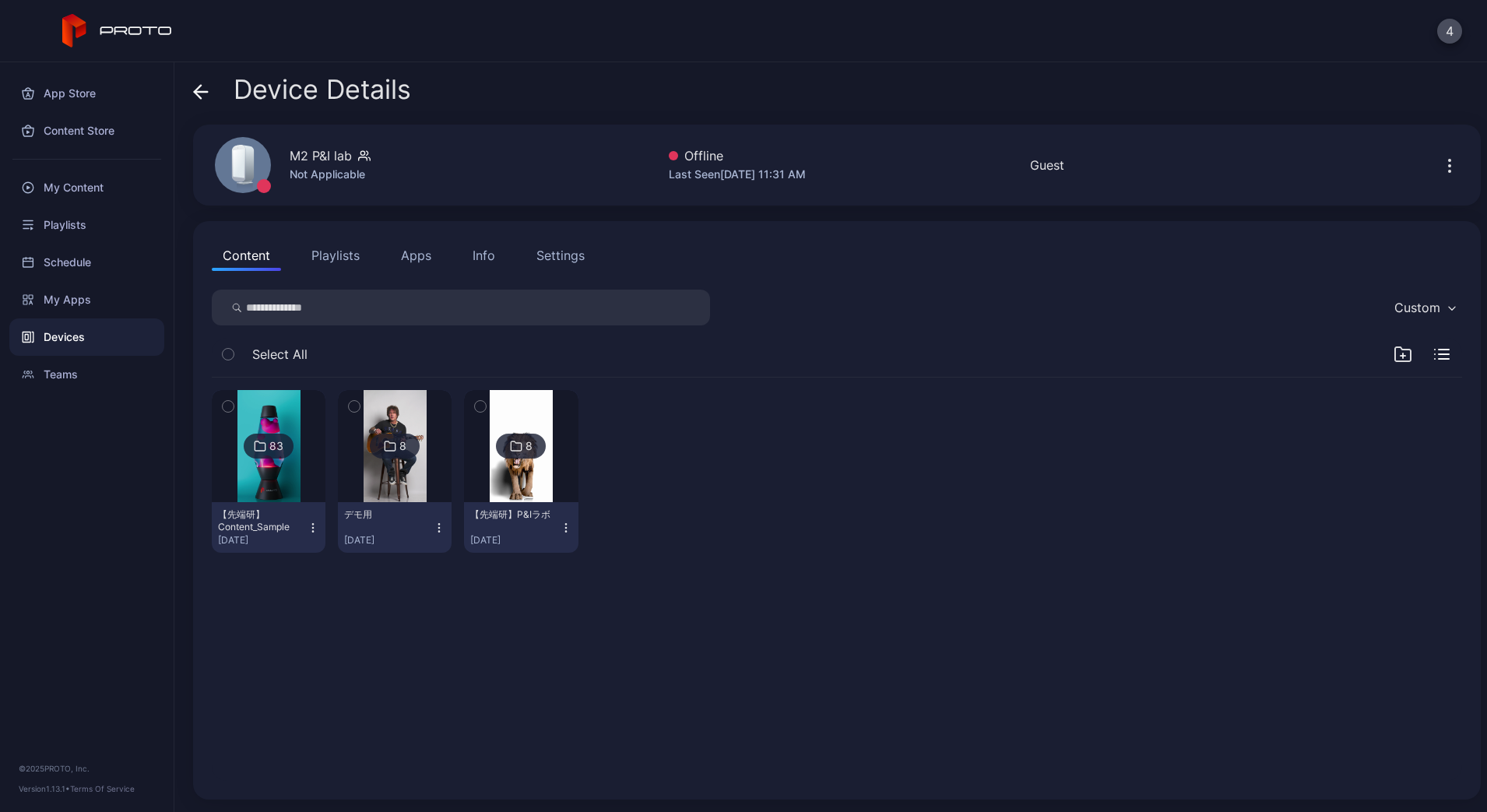
click at [487, 265] on button "Info" at bounding box center [483, 255] width 44 height 31
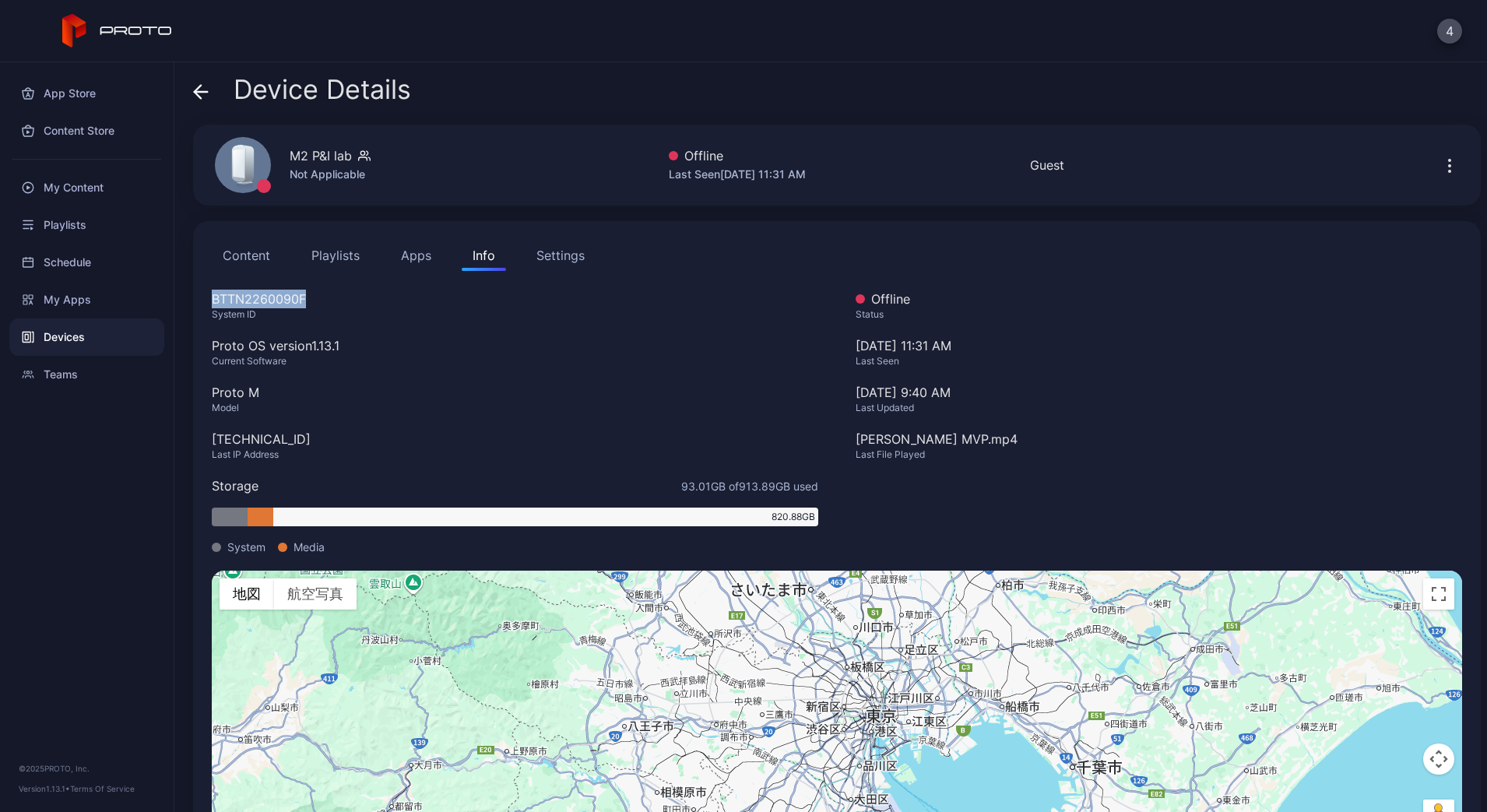
drag, startPoint x: 209, startPoint y: 299, endPoint x: 337, endPoint y: 302, distance: 128.0
click at [337, 302] on div "Content Playlists Apps Info Settings BTTN2260090F System ID Proto OS version 1.…" at bounding box center [837, 545] width 1287 height 647
drag, startPoint x: 337, startPoint y: 302, endPoint x: 285, endPoint y: 154, distance: 156.9
click at [285, 154] on div "M2 P&I lab Not Applicable" at bounding box center [320, 165] width 249 height 84
drag, startPoint x: 285, startPoint y: 154, endPoint x: 350, endPoint y: 148, distance: 65.3
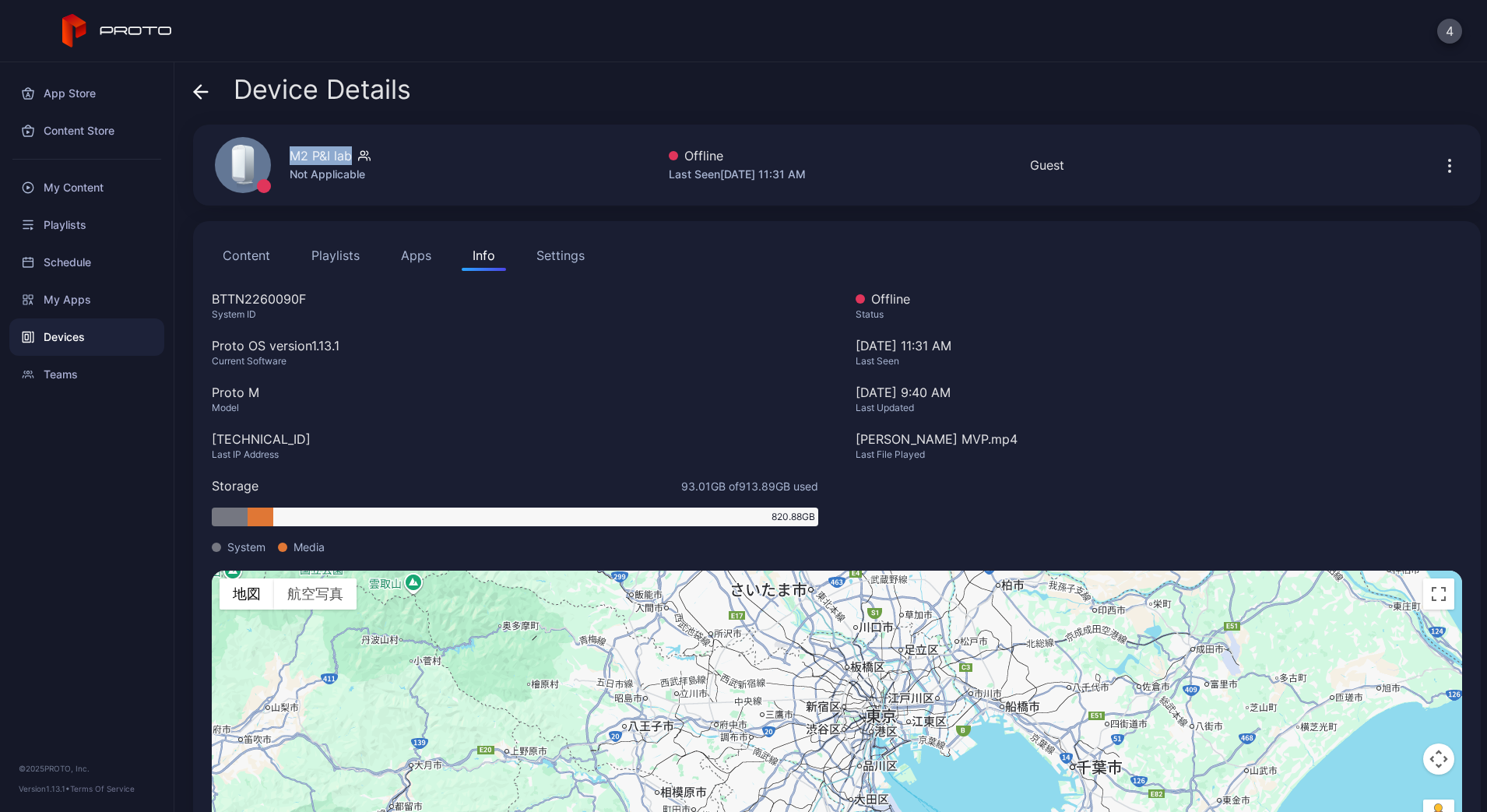
click at [350, 148] on div "M2 P&I lab Not Applicable" at bounding box center [320, 165] width 249 height 84
drag, startPoint x: 210, startPoint y: 302, endPoint x: 325, endPoint y: 307, distance: 115.1
click at [325, 307] on div "Content Playlists Apps Info Settings BTTN2260090F System ID Proto OS version 1.…" at bounding box center [837, 545] width 1287 height 647
copy div "BTTN2260090F"
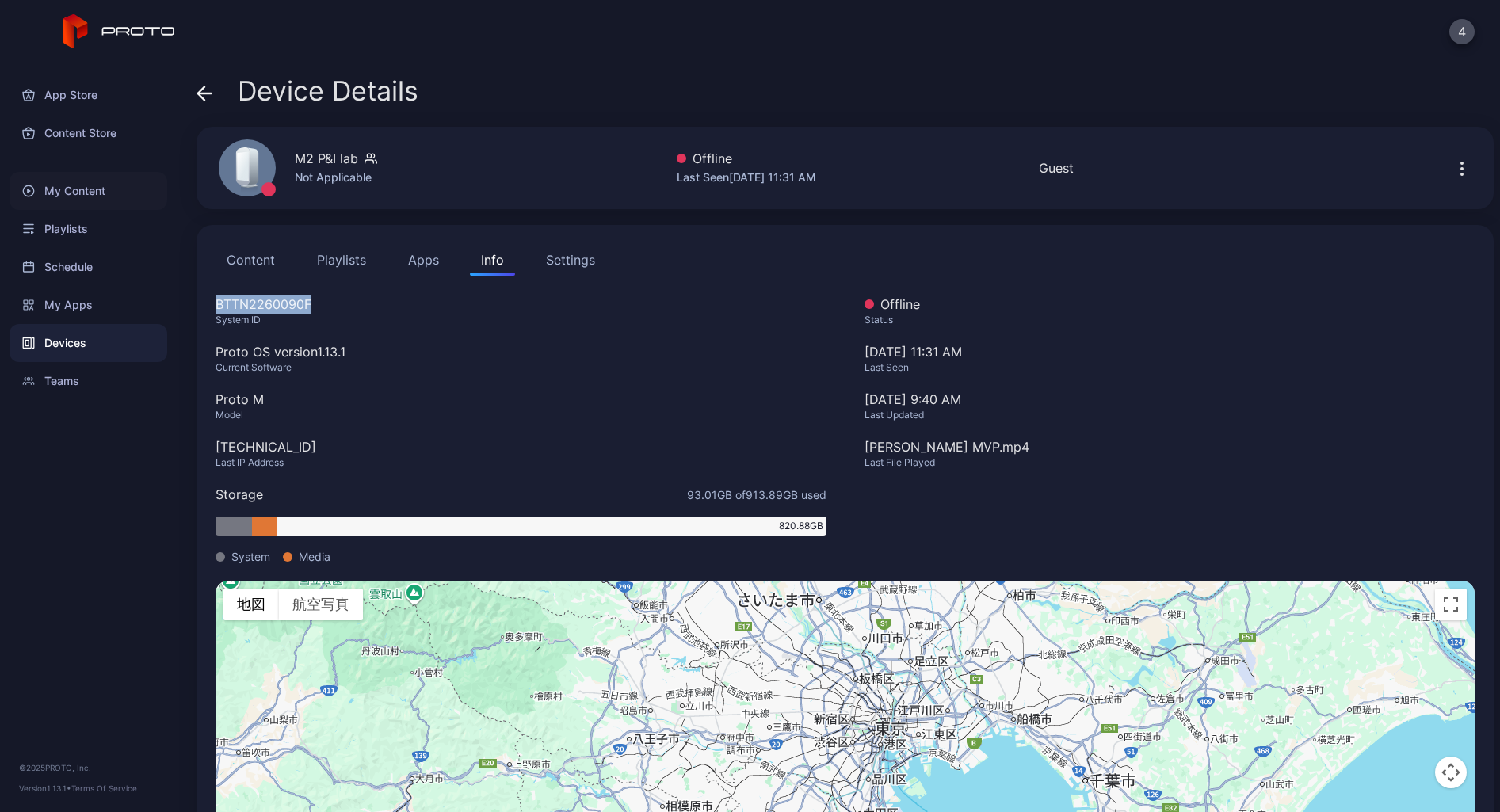
click at [78, 190] on div "My Content" at bounding box center [88, 191] width 158 height 38
